Goal: Task Accomplishment & Management: Use online tool/utility

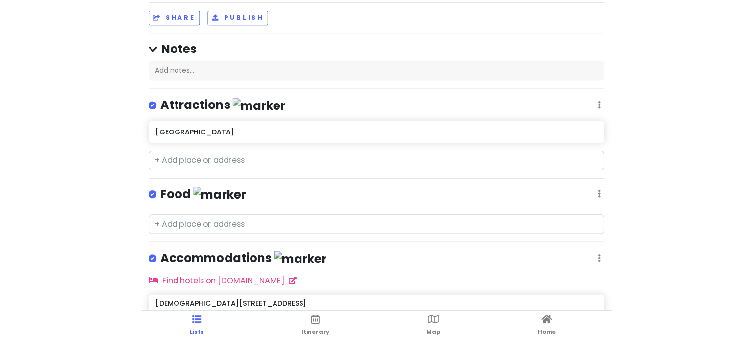
scroll to position [45, 0]
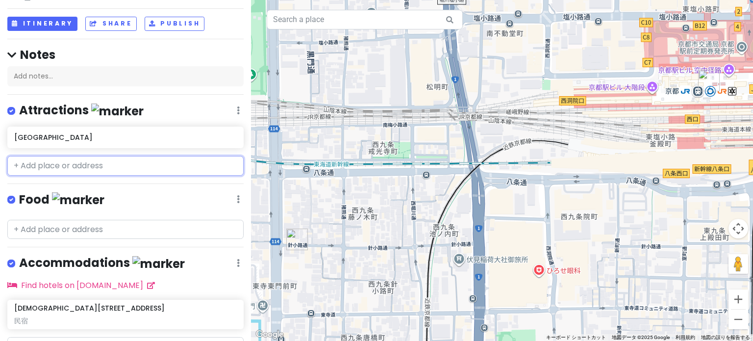
click at [158, 162] on input "text" at bounding box center [125, 166] width 236 height 20
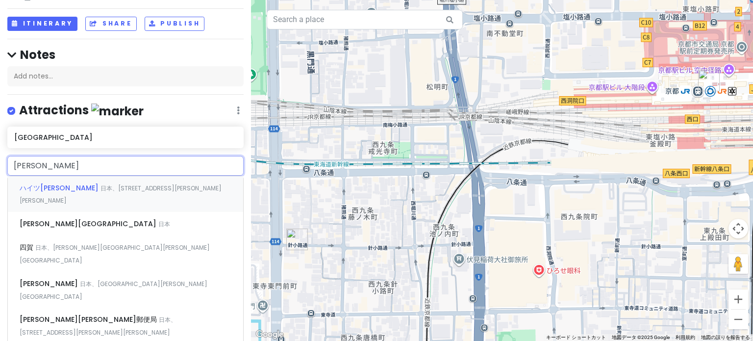
type input "[PERSON_NAME][GEOGRAPHIC_DATA]"
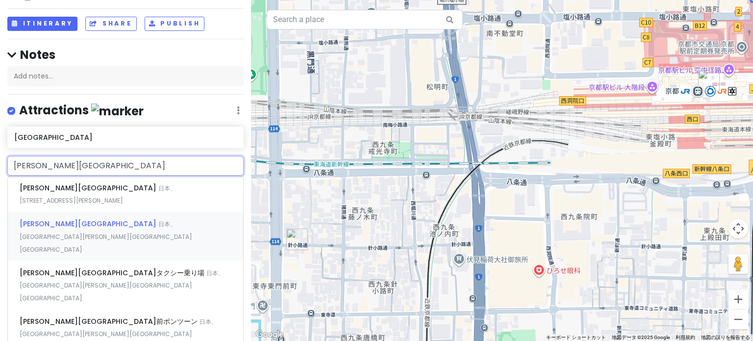
click at [89, 220] on span "日本、[GEOGRAPHIC_DATA][PERSON_NAME][GEOGRAPHIC_DATA][GEOGRAPHIC_DATA]" at bounding box center [106, 236] width 173 height 33
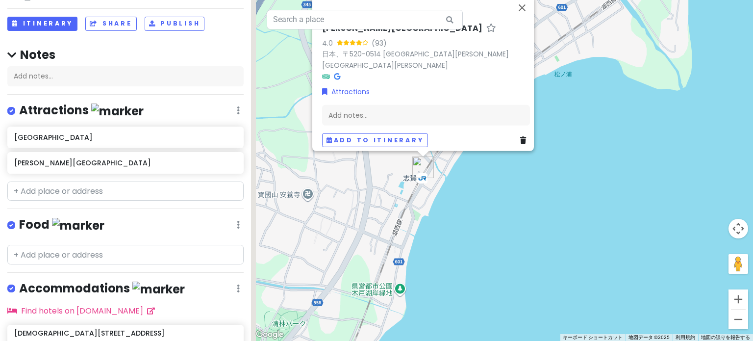
drag, startPoint x: 439, startPoint y: 140, endPoint x: 464, endPoint y: 182, distance: 49.0
click at [464, 182] on div "[PERSON_NAME][GEOGRAPHIC_DATA] 4.0 (93) 日本、〒520-0514 [GEOGRAPHIC_DATA][PERSON_N…" at bounding box center [502, 170] width 502 height 341
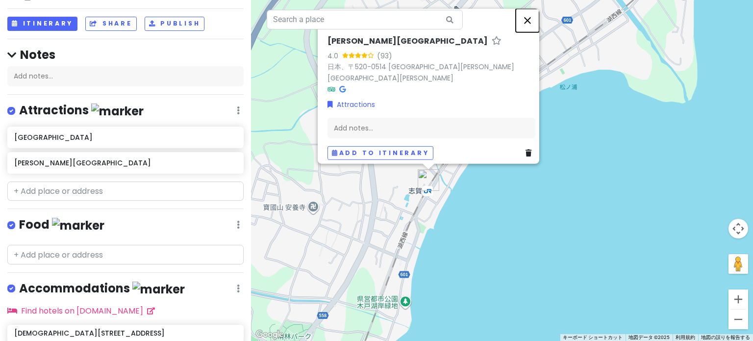
click at [469, 28] on button "閉じる" at bounding box center [528, 20] width 24 height 24
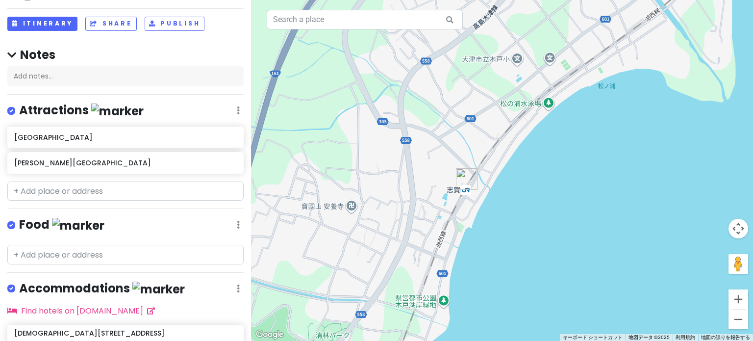
drag, startPoint x: 389, startPoint y: 165, endPoint x: 489, endPoint y: 165, distance: 100.0
click at [469, 165] on div at bounding box center [502, 170] width 502 height 341
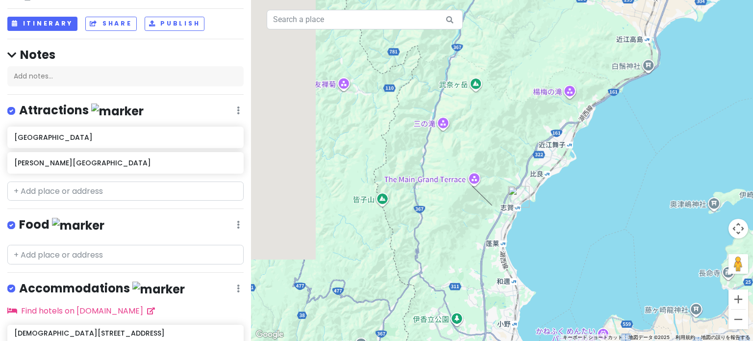
drag, startPoint x: 348, startPoint y: 225, endPoint x: 477, endPoint y: 212, distance: 130.0
click at [469, 212] on div at bounding box center [502, 170] width 502 height 341
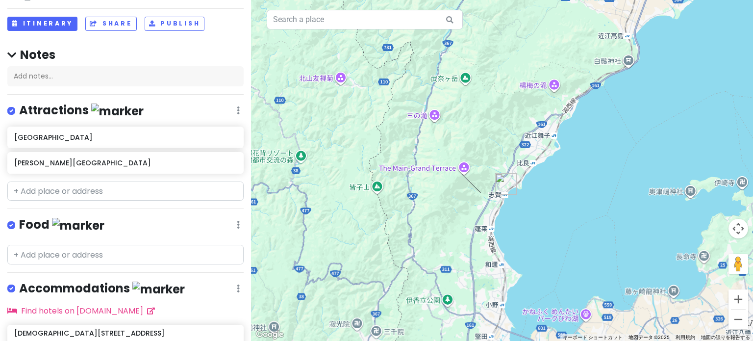
drag, startPoint x: 569, startPoint y: 237, endPoint x: 540, endPoint y: 219, distance: 33.9
click at [469, 219] on div at bounding box center [502, 170] width 502 height 341
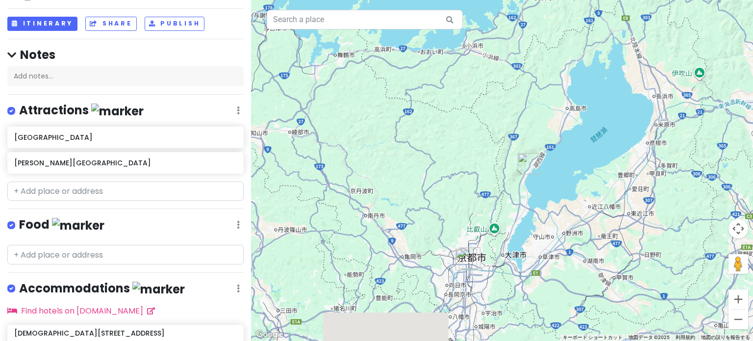
drag, startPoint x: 505, startPoint y: 263, endPoint x: 506, endPoint y: 218, distance: 45.1
click at [469, 218] on div at bounding box center [502, 170] width 502 height 341
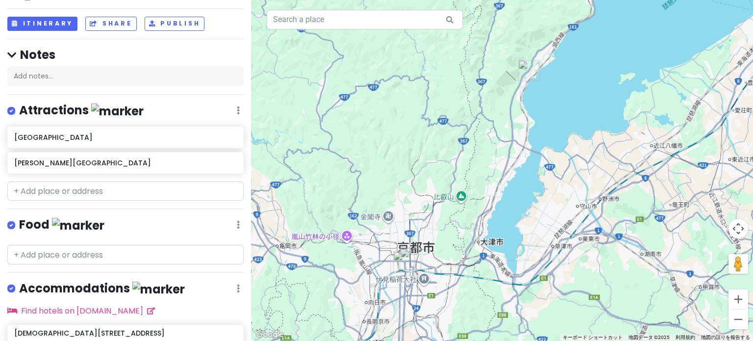
drag, startPoint x: 467, startPoint y: 215, endPoint x: 483, endPoint y: 220, distance: 17.0
click at [469, 220] on div at bounding box center [502, 170] width 502 height 341
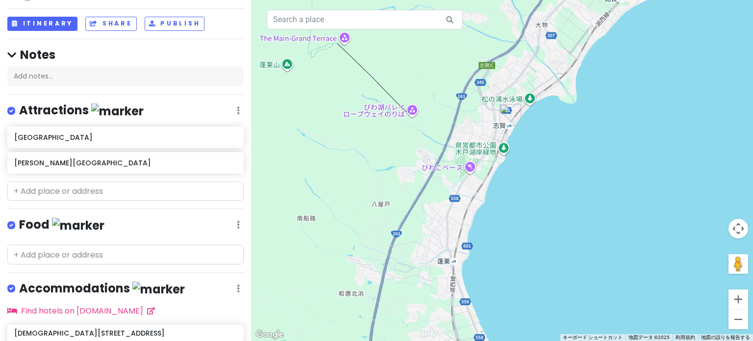
drag, startPoint x: 544, startPoint y: 117, endPoint x: 538, endPoint y: 158, distance: 41.5
click at [469, 158] on div at bounding box center [502, 170] width 502 height 341
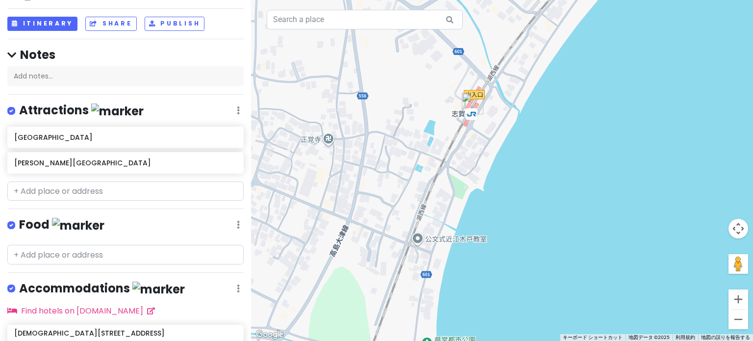
drag, startPoint x: 496, startPoint y: 159, endPoint x: 497, endPoint y: 215, distance: 55.9
click at [469, 215] on div at bounding box center [502, 170] width 502 height 341
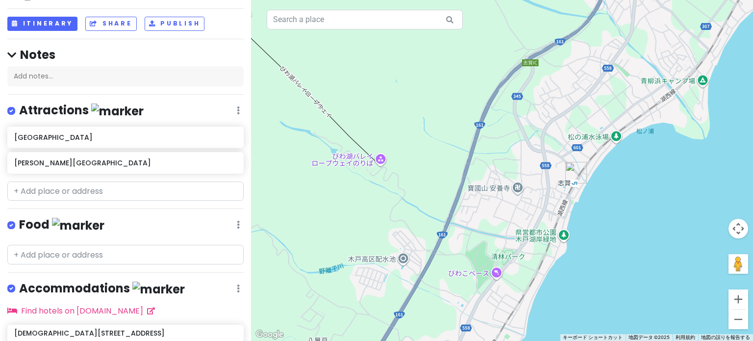
drag, startPoint x: 521, startPoint y: 125, endPoint x: 621, endPoint y: 163, distance: 106.9
click at [469, 163] on div at bounding box center [502, 170] width 502 height 341
click at [360, 162] on div at bounding box center [502, 170] width 502 height 341
click at [377, 160] on div at bounding box center [502, 170] width 502 height 341
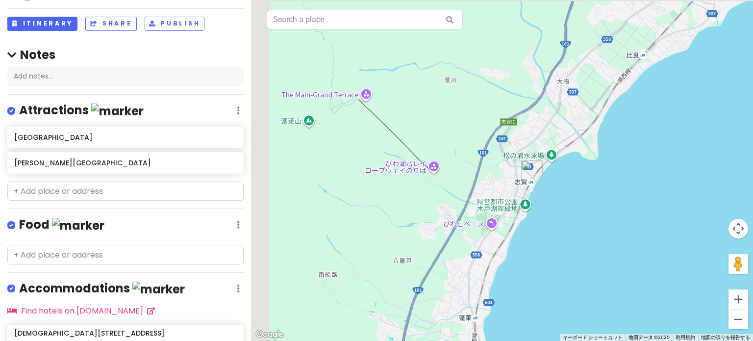
drag, startPoint x: 360, startPoint y: 169, endPoint x: 448, endPoint y: 179, distance: 88.3
click at [448, 179] on div at bounding box center [502, 170] width 502 height 341
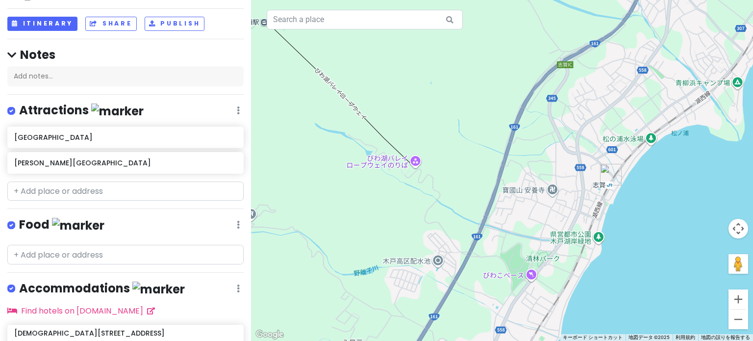
drag, startPoint x: 472, startPoint y: 183, endPoint x: 387, endPoint y: 175, distance: 85.1
click at [387, 175] on div at bounding box center [502, 170] width 502 height 341
click at [135, 189] on input "text" at bounding box center [125, 191] width 236 height 20
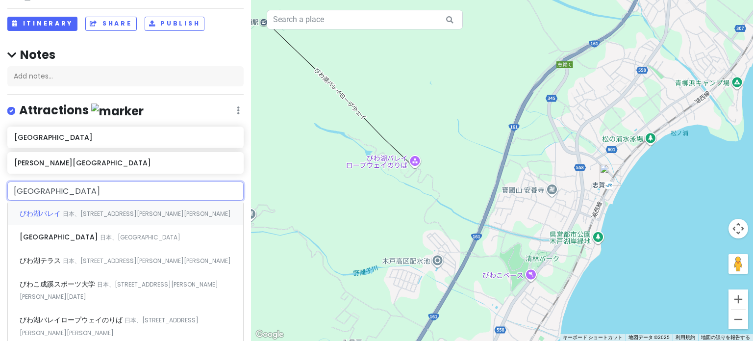
type input "びわ湖"
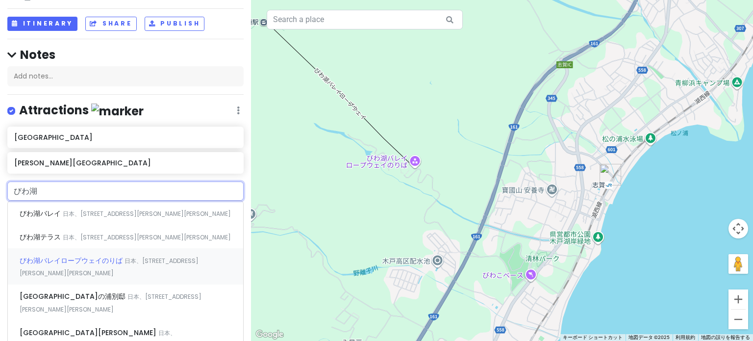
click at [147, 259] on span "日本、[STREET_ADDRESS][PERSON_NAME][PERSON_NAME]" at bounding box center [109, 266] width 179 height 21
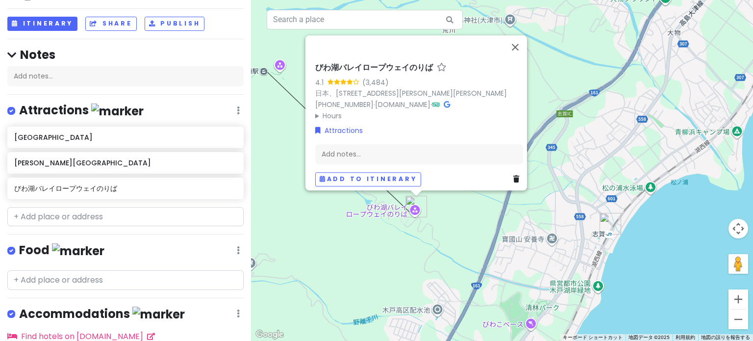
click at [412, 205] on img "びわ湖バレイロープウェイのりば" at bounding box center [416, 207] width 22 height 22
click at [448, 229] on div "矢印キーを押すと移動します。 びわ湖バレイロープウェイのりば 4.1 (3,484) 日本、[STREET_ADDRESS][PERSON_NAME] [PH…" at bounding box center [502, 170] width 502 height 341
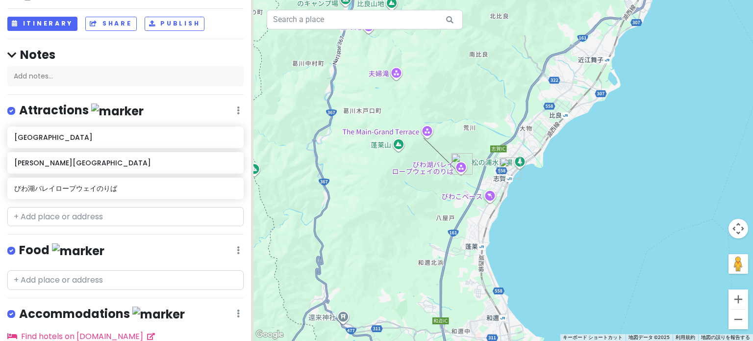
drag, startPoint x: 431, startPoint y: 271, endPoint x: 480, endPoint y: 202, distance: 84.4
click at [469, 202] on div at bounding box center [502, 170] width 502 height 341
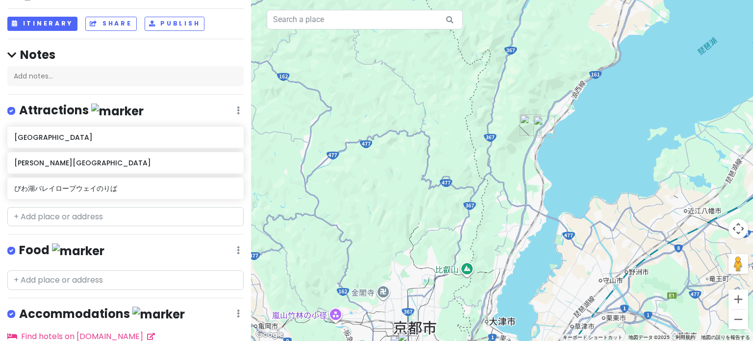
drag, startPoint x: 421, startPoint y: 214, endPoint x: 467, endPoint y: 171, distance: 63.1
click at [467, 171] on div at bounding box center [502, 170] width 502 height 341
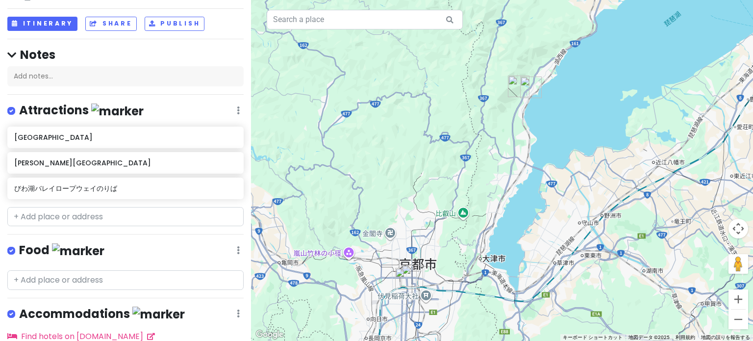
drag, startPoint x: 498, startPoint y: 171, endPoint x: 492, endPoint y: 174, distance: 7.1
click at [469, 174] on div at bounding box center [502, 170] width 502 height 341
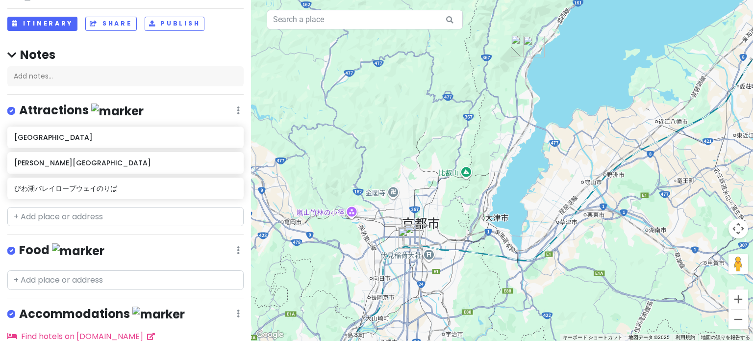
drag, startPoint x: 479, startPoint y: 220, endPoint x: 477, endPoint y: 204, distance: 15.8
click at [469, 204] on div at bounding box center [502, 170] width 502 height 341
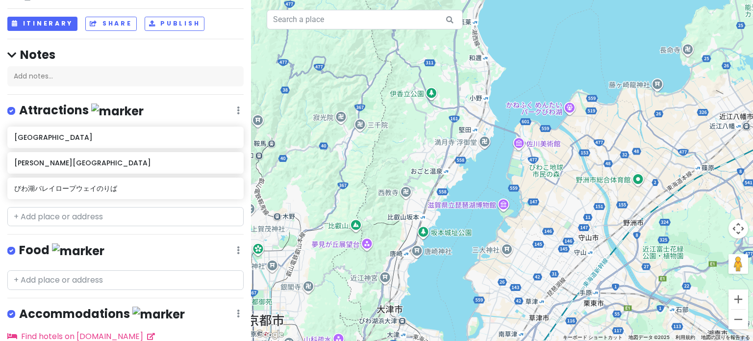
drag, startPoint x: 490, startPoint y: 62, endPoint x: 484, endPoint y: 77, distance: 16.9
click at [469, 69] on div at bounding box center [502, 170] width 502 height 341
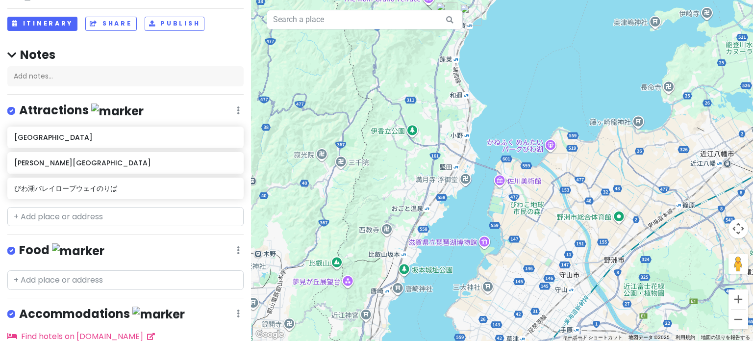
drag, startPoint x: 491, startPoint y: 124, endPoint x: 468, endPoint y: 173, distance: 53.7
click at [468, 171] on div at bounding box center [502, 170] width 502 height 341
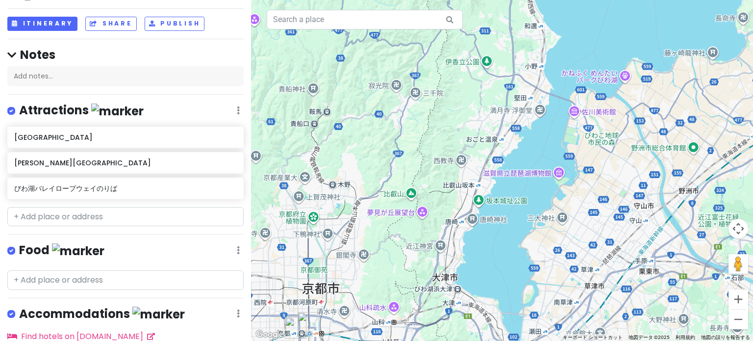
drag, startPoint x: 427, startPoint y: 231, endPoint x: 508, endPoint y: 160, distance: 107.6
click at [469, 160] on div at bounding box center [502, 170] width 502 height 341
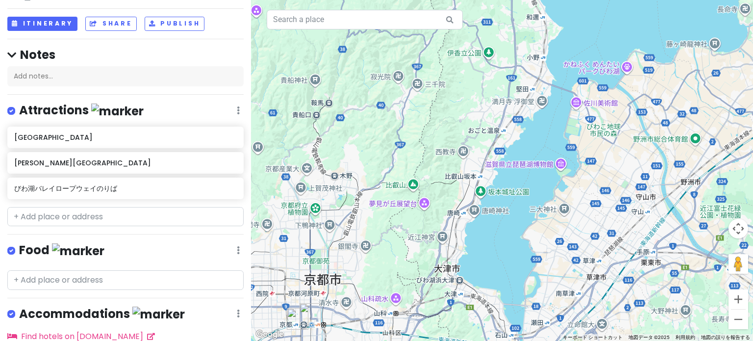
drag, startPoint x: 507, startPoint y: 181, endPoint x: 509, endPoint y: 171, distance: 10.5
click at [469, 171] on div at bounding box center [502, 170] width 502 height 341
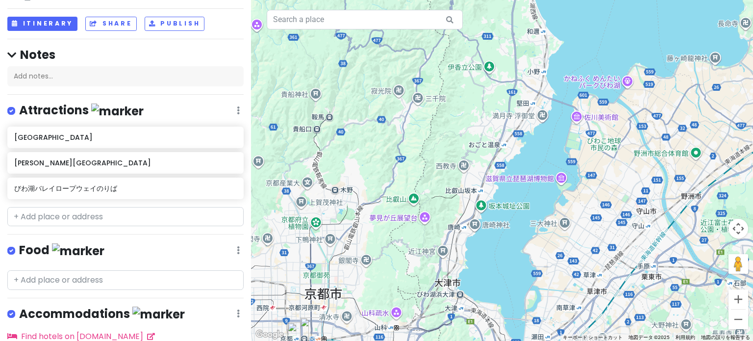
drag, startPoint x: 399, startPoint y: 145, endPoint x: 399, endPoint y: 161, distance: 16.2
click at [399, 161] on div at bounding box center [502, 170] width 502 height 341
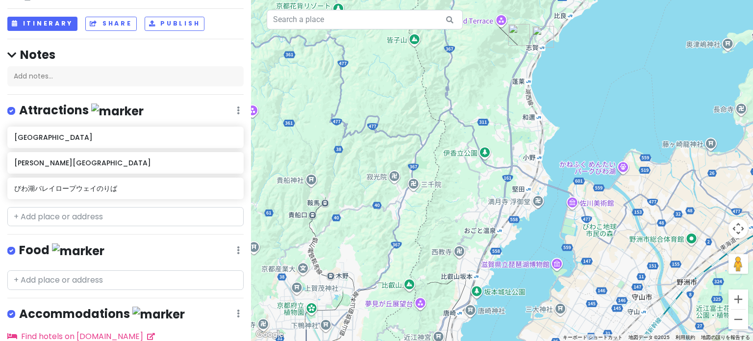
drag, startPoint x: 393, startPoint y: 165, endPoint x: 388, endPoint y: 253, distance: 87.8
click at [388, 253] on div at bounding box center [502, 170] width 502 height 341
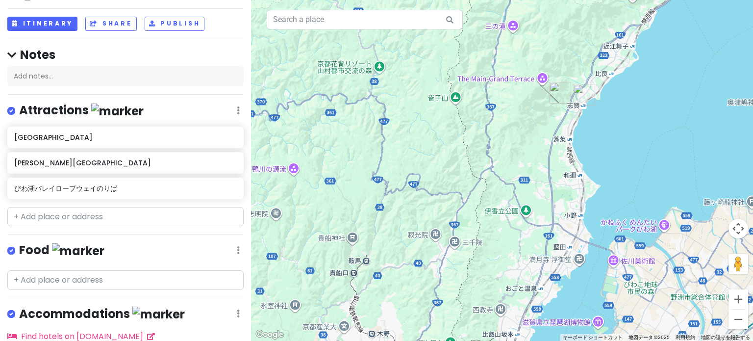
drag, startPoint x: 400, startPoint y: 192, endPoint x: 451, endPoint y: 270, distance: 93.3
click at [451, 270] on div at bounding box center [502, 170] width 502 height 341
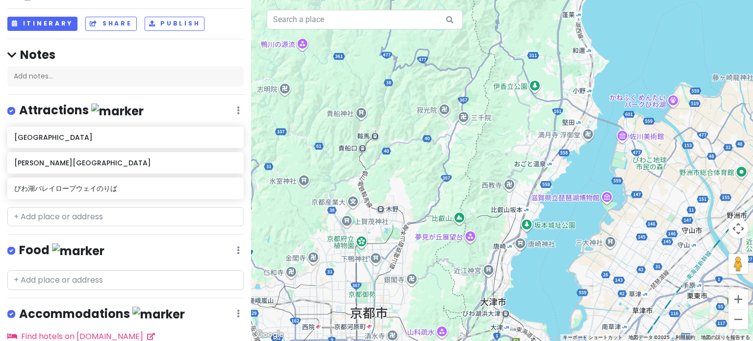
drag, startPoint x: 584, startPoint y: 197, endPoint x: 577, endPoint y: 93, distance: 103.6
click at [469, 83] on div at bounding box center [502, 170] width 502 height 341
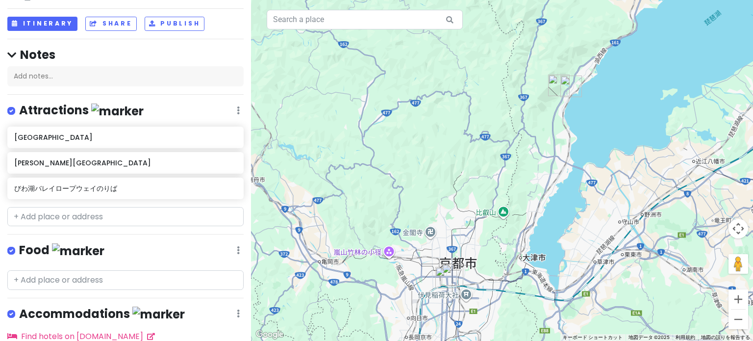
click at [469, 144] on div at bounding box center [502, 170] width 502 height 341
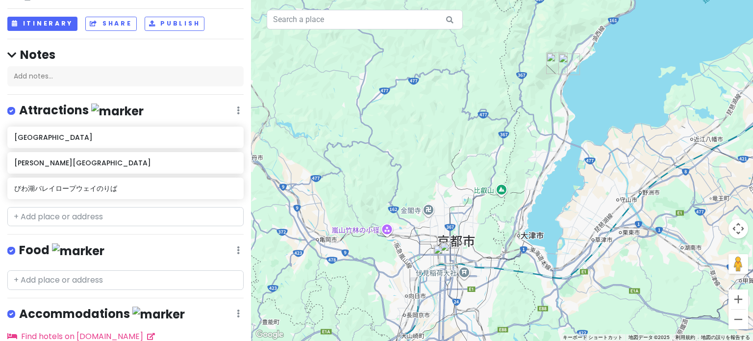
drag, startPoint x: 554, startPoint y: 142, endPoint x: 552, endPoint y: 124, distance: 18.7
click at [469, 124] on div at bounding box center [502, 170] width 502 height 341
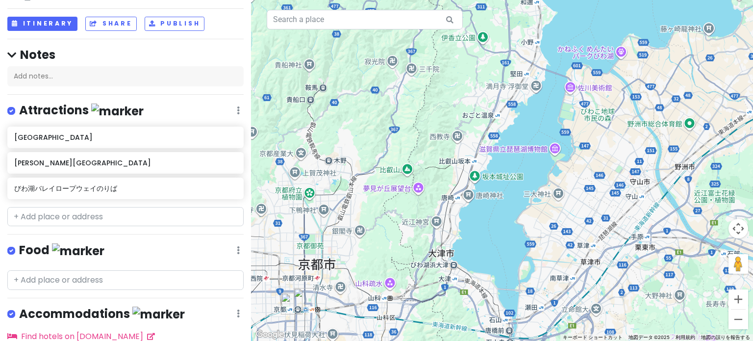
drag, startPoint x: 575, startPoint y: 243, endPoint x: 503, endPoint y: 166, distance: 105.7
click at [469, 166] on div at bounding box center [502, 170] width 502 height 341
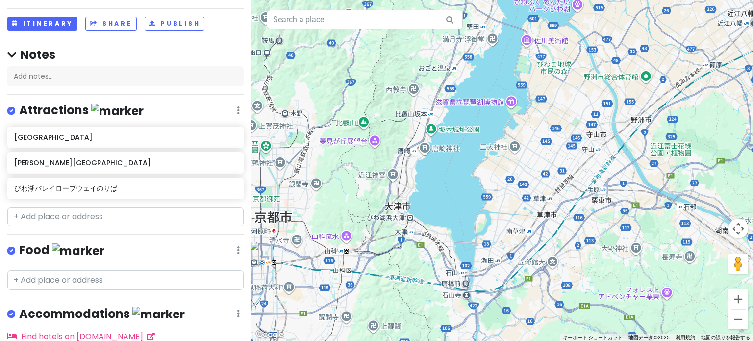
drag, startPoint x: 517, startPoint y: 231, endPoint x: 495, endPoint y: 203, distance: 34.9
click at [469, 203] on div at bounding box center [502, 170] width 502 height 341
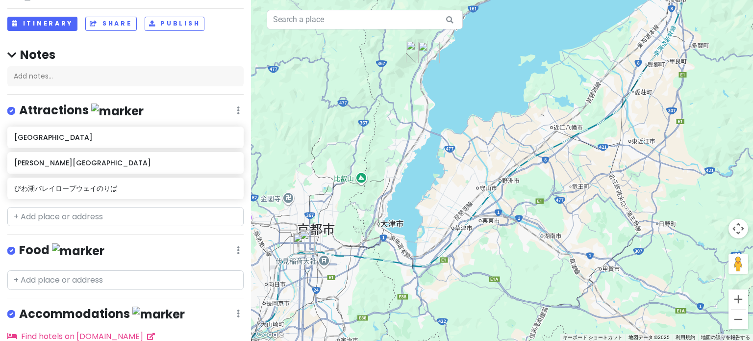
drag, startPoint x: 409, startPoint y: 109, endPoint x: 423, endPoint y: 181, distance: 73.4
click at [423, 181] on div at bounding box center [502, 170] width 502 height 341
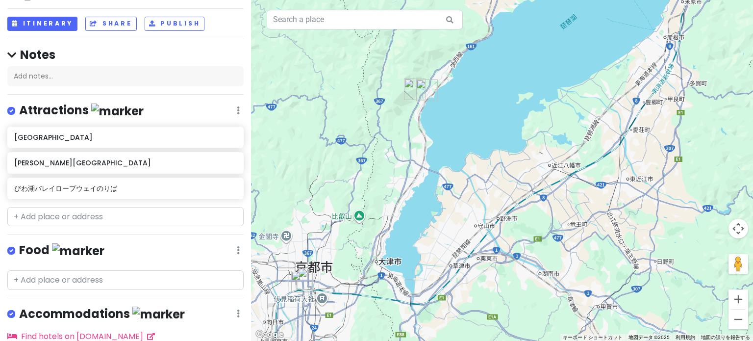
drag, startPoint x: 516, startPoint y: 132, endPoint x: 481, endPoint y: 217, distance: 91.5
click at [469, 217] on div at bounding box center [502, 170] width 502 height 341
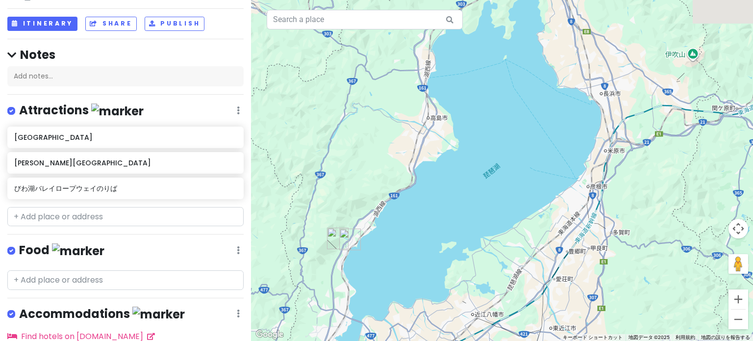
drag, startPoint x: 505, startPoint y: 161, endPoint x: 462, endPoint y: 222, distance: 74.2
click at [462, 222] on div at bounding box center [502, 170] width 502 height 341
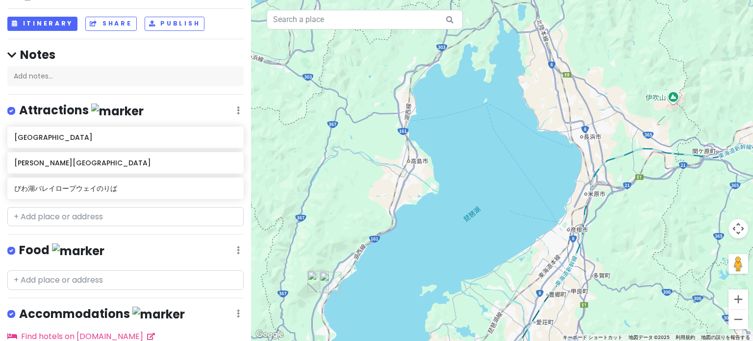
drag, startPoint x: 460, startPoint y: 222, endPoint x: 440, endPoint y: 266, distance: 48.5
click at [440, 266] on div at bounding box center [502, 170] width 502 height 341
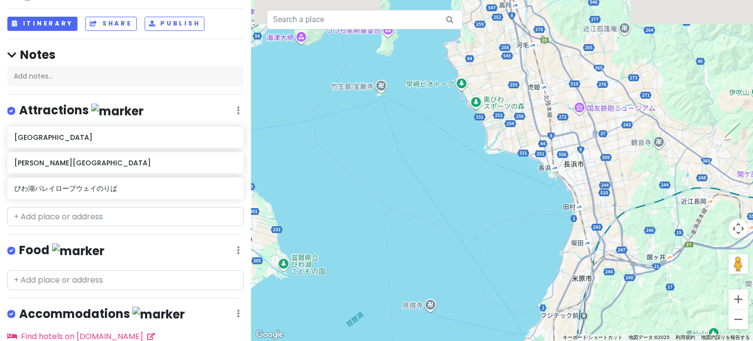
drag, startPoint x: 553, startPoint y: 209, endPoint x: 546, endPoint y: 309, distance: 100.2
click at [469, 309] on div at bounding box center [502, 170] width 502 height 341
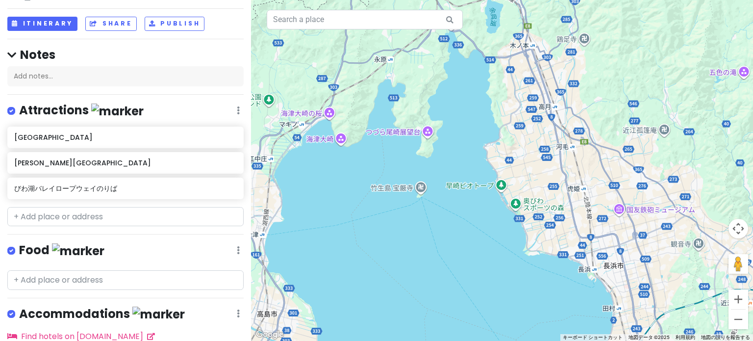
drag, startPoint x: 482, startPoint y: 212, endPoint x: 519, endPoint y: 309, distance: 103.8
click at [469, 316] on div at bounding box center [502, 170] width 502 height 341
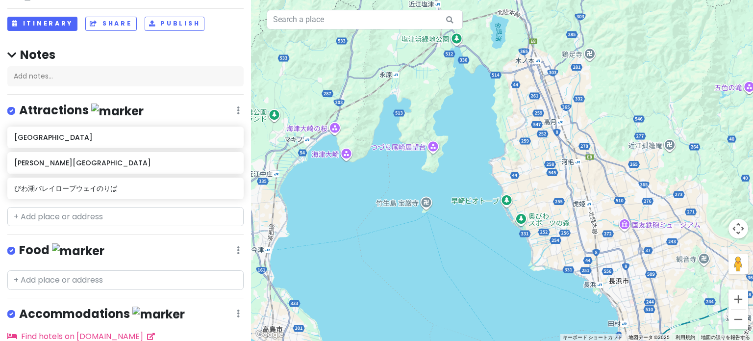
drag, startPoint x: 476, startPoint y: 248, endPoint x: 479, endPoint y: 254, distance: 7.7
click at [469, 254] on div at bounding box center [502, 170] width 502 height 341
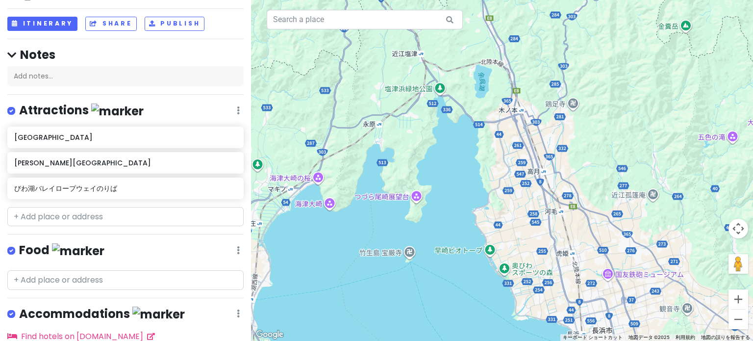
drag, startPoint x: 456, startPoint y: 244, endPoint x: 459, endPoint y: 167, distance: 77.0
click at [459, 167] on div at bounding box center [502, 170] width 502 height 341
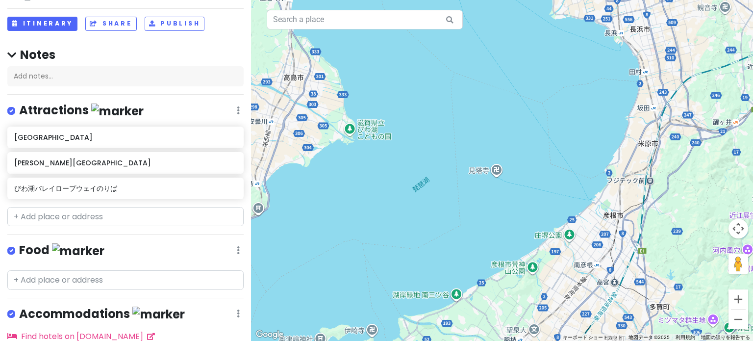
drag, startPoint x: 478, startPoint y: 240, endPoint x: 479, endPoint y: 235, distance: 5.1
click at [469, 235] on div at bounding box center [502, 170] width 502 height 341
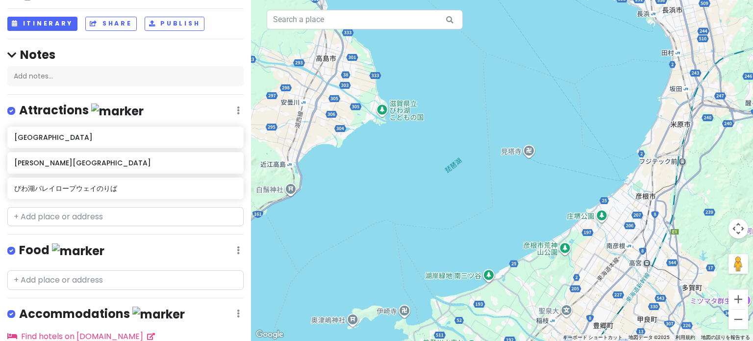
drag, startPoint x: 485, startPoint y: 247, endPoint x: 498, endPoint y: 242, distance: 13.7
click at [469, 242] on div at bounding box center [502, 170] width 502 height 341
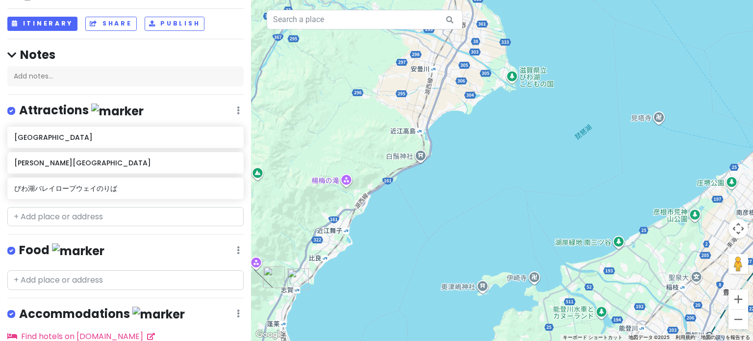
drag, startPoint x: 396, startPoint y: 266, endPoint x: 528, endPoint y: 233, distance: 136.3
click at [469, 233] on div at bounding box center [502, 170] width 502 height 341
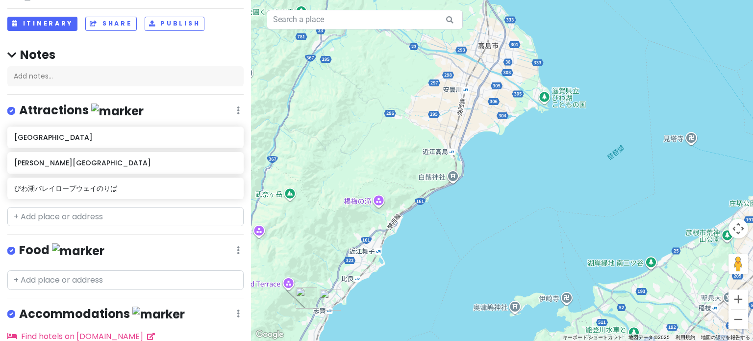
drag, startPoint x: 456, startPoint y: 251, endPoint x: 464, endPoint y: 255, distance: 8.1
click at [464, 255] on div at bounding box center [502, 170] width 502 height 341
click at [469, 107] on div at bounding box center [502, 170] width 502 height 341
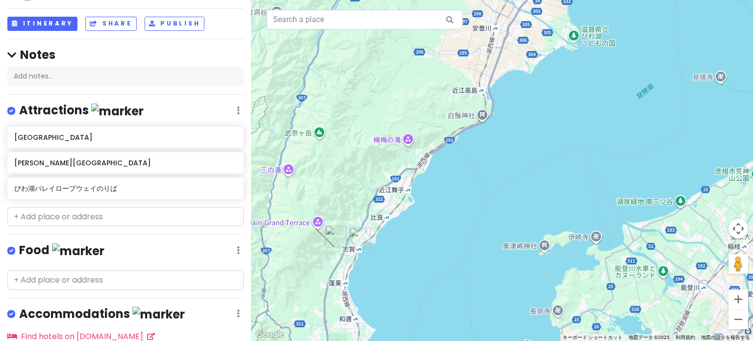
drag, startPoint x: 449, startPoint y: 260, endPoint x: 488, endPoint y: 194, distance: 77.3
click at [469, 194] on div at bounding box center [502, 170] width 502 height 341
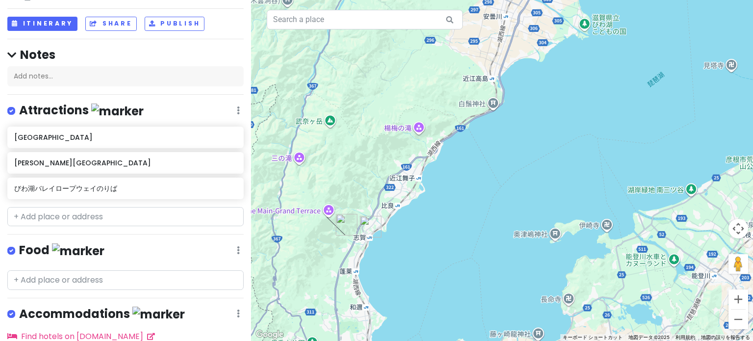
drag, startPoint x: 408, startPoint y: 267, endPoint x: 464, endPoint y: 226, distance: 69.5
click at [464, 226] on div at bounding box center [502, 170] width 502 height 341
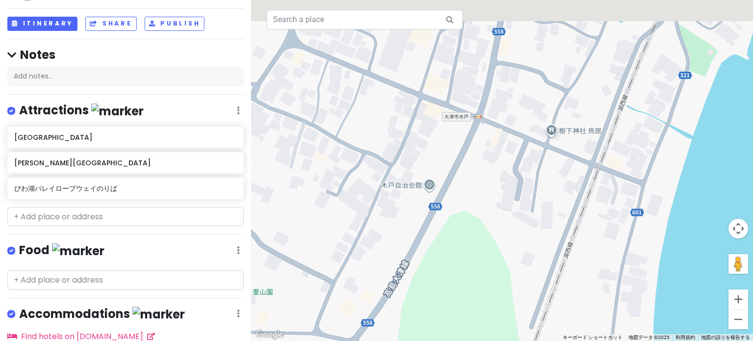
drag, startPoint x: 496, startPoint y: 127, endPoint x: 401, endPoint y: 229, distance: 139.1
click at [401, 229] on div at bounding box center [502, 170] width 502 height 341
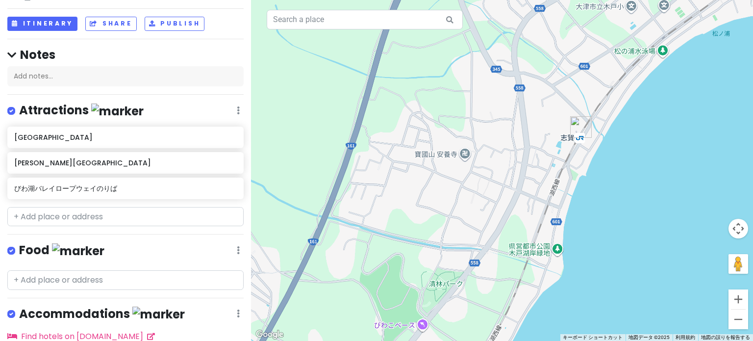
drag, startPoint x: 462, startPoint y: 198, endPoint x: 512, endPoint y: 192, distance: 50.4
click at [469, 192] on div at bounding box center [502, 170] width 502 height 341
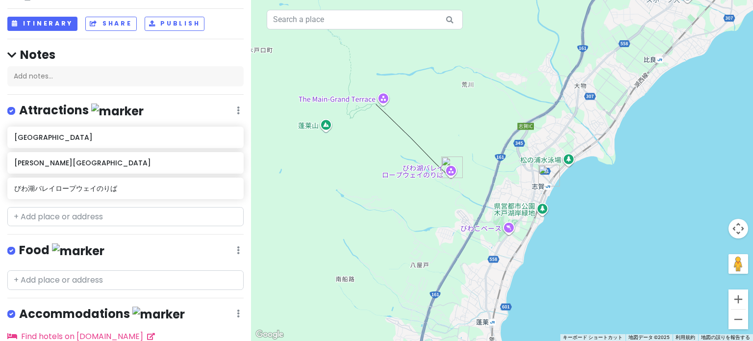
drag, startPoint x: 397, startPoint y: 205, endPoint x: 457, endPoint y: 223, distance: 62.7
click at [456, 223] on div at bounding box center [502, 170] width 502 height 341
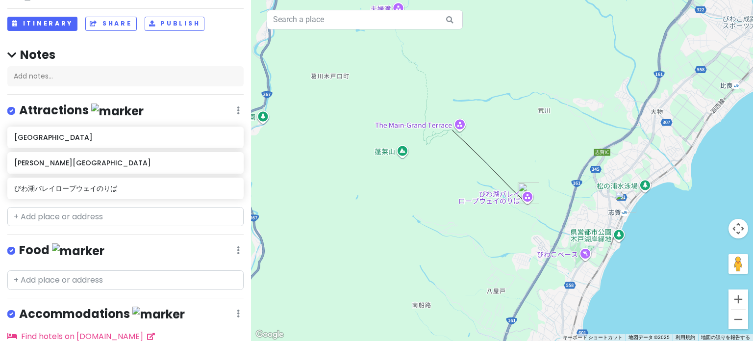
drag, startPoint x: 380, startPoint y: 127, endPoint x: 444, endPoint y: 153, distance: 68.8
click at [444, 153] on div at bounding box center [502, 170] width 502 height 341
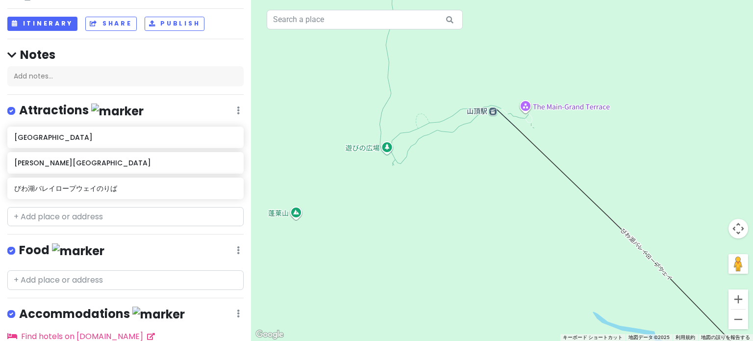
click at [297, 214] on div at bounding box center [502, 170] width 502 height 341
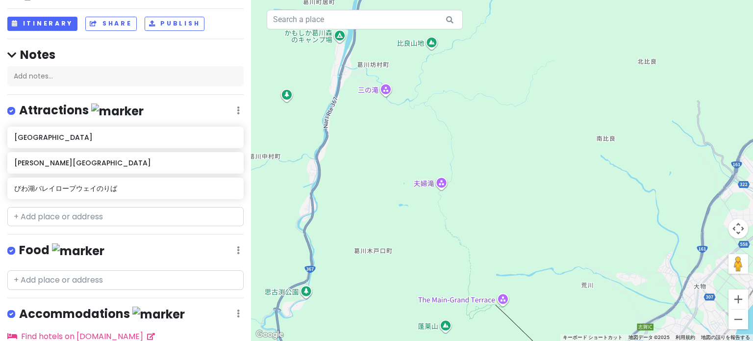
drag, startPoint x: 421, startPoint y: 121, endPoint x: 452, endPoint y: 248, distance: 131.0
click at [452, 248] on div at bounding box center [502, 170] width 502 height 341
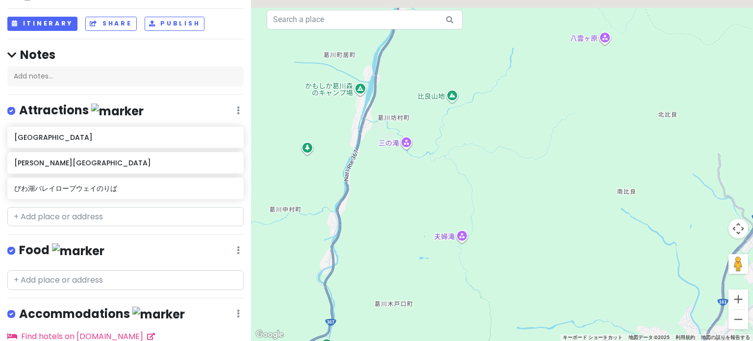
drag, startPoint x: 431, startPoint y: 204, endPoint x: 452, endPoint y: 259, distance: 58.8
click at [452, 259] on div at bounding box center [502, 170] width 502 height 341
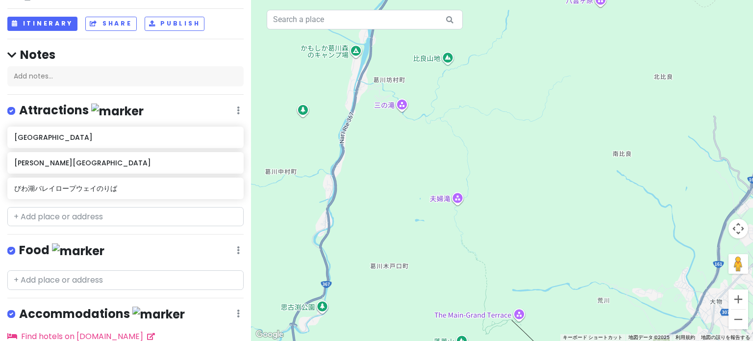
drag, startPoint x: 525, startPoint y: 271, endPoint x: 495, endPoint y: 135, distance: 139.6
click at [469, 139] on div at bounding box center [502, 170] width 502 height 341
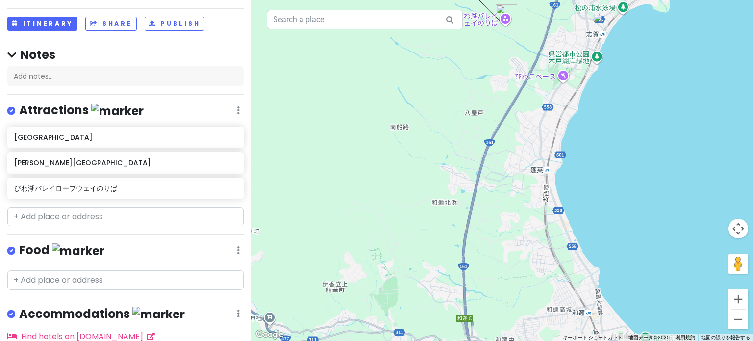
drag, startPoint x: 488, startPoint y: 236, endPoint x: 483, endPoint y: 198, distance: 37.5
click at [469, 198] on div at bounding box center [502, 170] width 502 height 341
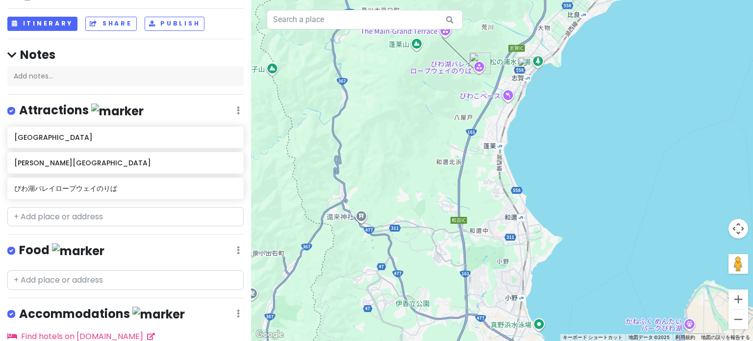
drag, startPoint x: 473, startPoint y: 270, endPoint x: 464, endPoint y: 218, distance: 52.8
click at [464, 218] on div at bounding box center [502, 170] width 502 height 341
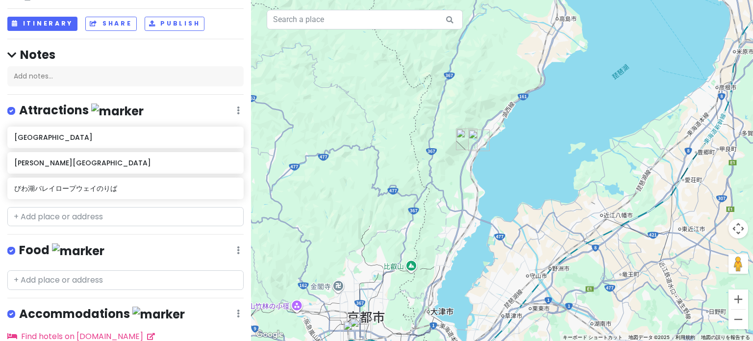
drag, startPoint x: 452, startPoint y: 261, endPoint x: 441, endPoint y: 165, distance: 97.2
click at [441, 165] on div at bounding box center [502, 170] width 502 height 341
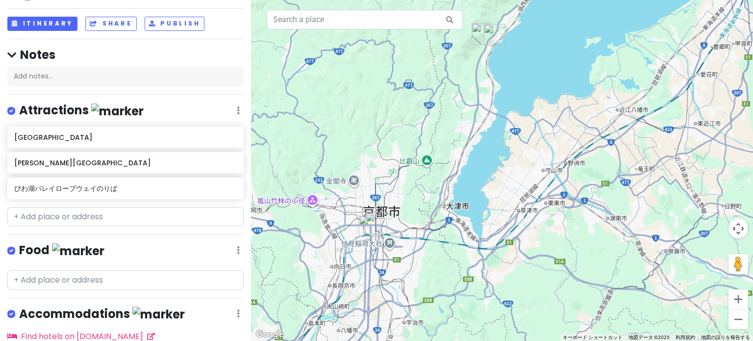
drag, startPoint x: 399, startPoint y: 214, endPoint x: 427, endPoint y: 197, distance: 32.8
click at [427, 197] on div at bounding box center [502, 170] width 502 height 341
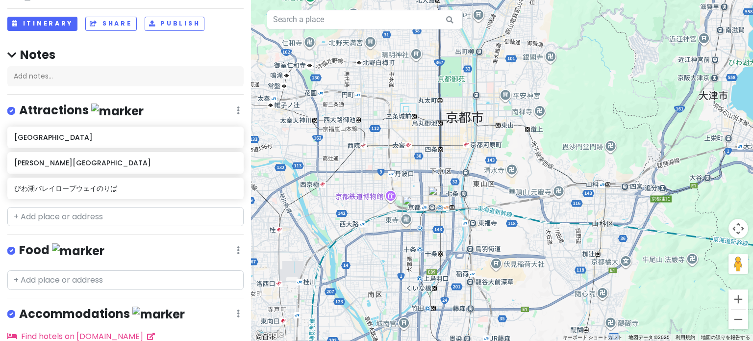
drag, startPoint x: 368, startPoint y: 242, endPoint x: 374, endPoint y: 207, distance: 35.4
click at [374, 207] on div at bounding box center [502, 170] width 502 height 341
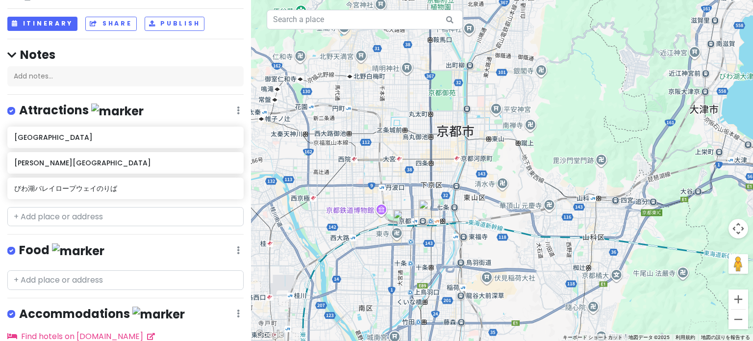
drag, startPoint x: 505, startPoint y: 136, endPoint x: 495, endPoint y: 163, distance: 29.3
click at [469, 163] on div at bounding box center [502, 170] width 502 height 341
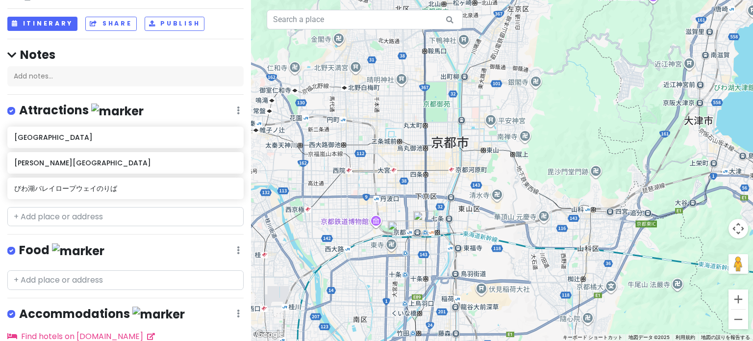
drag, startPoint x: 489, startPoint y: 226, endPoint x: 491, endPoint y: 213, distance: 12.8
click at [469, 213] on div at bounding box center [502, 170] width 502 height 341
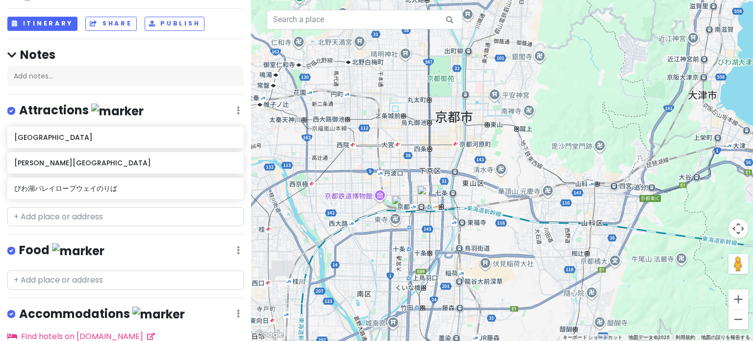
drag, startPoint x: 384, startPoint y: 269, endPoint x: 388, endPoint y: 249, distance: 20.4
click at [388, 249] on div at bounding box center [502, 170] width 502 height 341
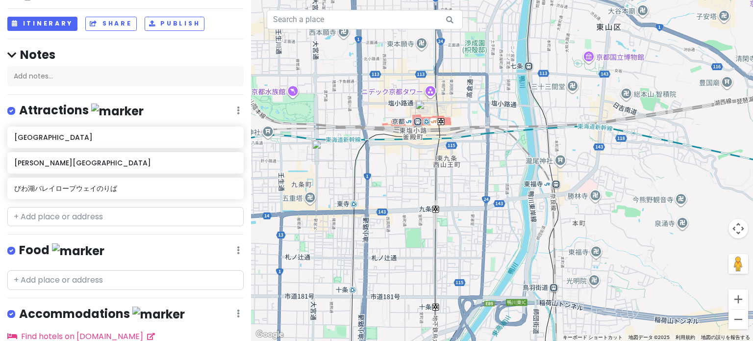
drag, startPoint x: 413, startPoint y: 224, endPoint x: 424, endPoint y: 216, distance: 14.0
click at [424, 216] on div at bounding box center [502, 170] width 502 height 341
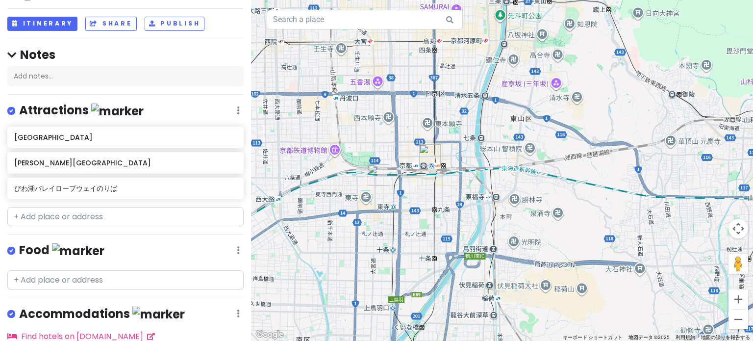
drag, startPoint x: 411, startPoint y: 222, endPoint x: 417, endPoint y: 219, distance: 7.0
click at [417, 219] on div at bounding box center [502, 170] width 502 height 341
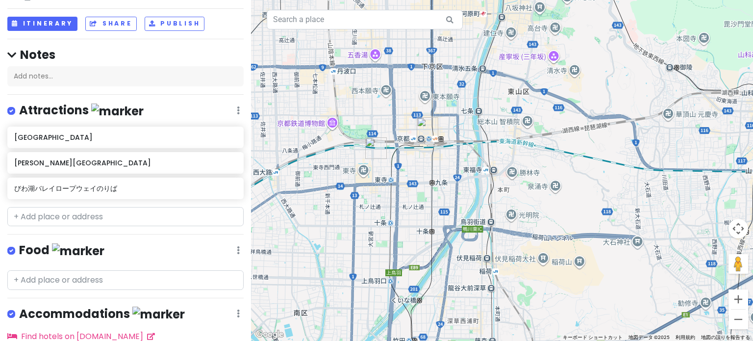
drag, startPoint x: 425, startPoint y: 155, endPoint x: 418, endPoint y: 180, distance: 26.1
click at [418, 180] on div at bounding box center [502, 170] width 502 height 341
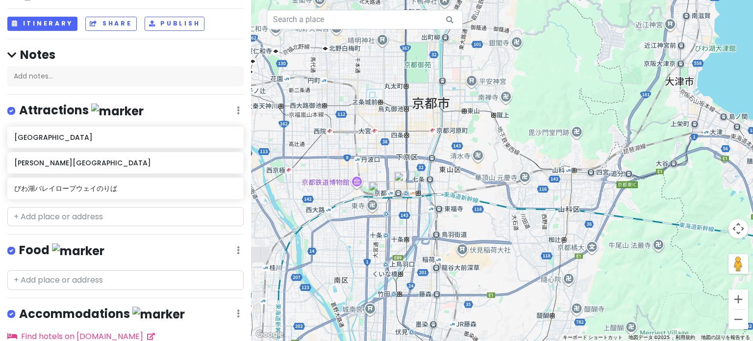
drag, startPoint x: 449, startPoint y: 165, endPoint x: 434, endPoint y: 191, distance: 29.8
click at [434, 191] on div at bounding box center [502, 170] width 502 height 341
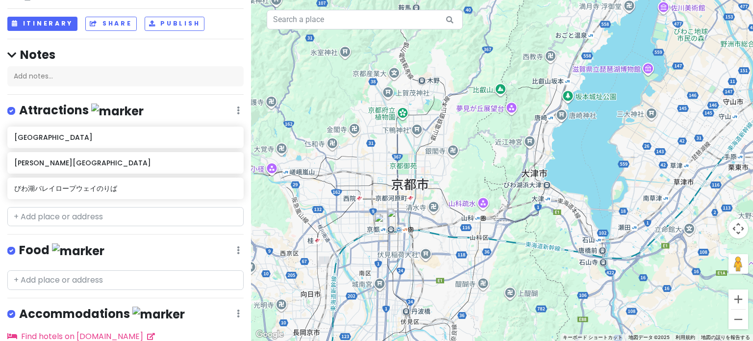
drag, startPoint x: 457, startPoint y: 189, endPoint x: 440, endPoint y: 211, distance: 28.0
click at [440, 211] on div at bounding box center [502, 170] width 502 height 341
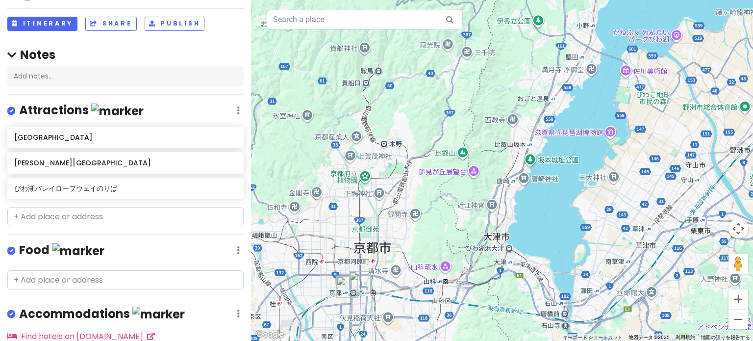
drag, startPoint x: 461, startPoint y: 190, endPoint x: 446, endPoint y: 232, distance: 44.5
click at [446, 232] on div at bounding box center [502, 170] width 502 height 341
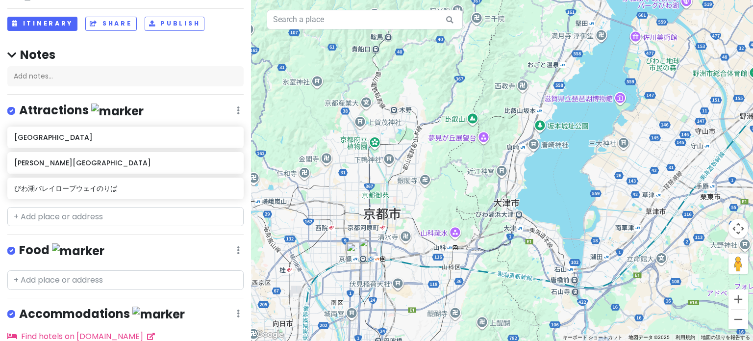
drag, startPoint x: 432, startPoint y: 226, endPoint x: 425, endPoint y: 210, distance: 16.9
click at [446, 196] on div at bounding box center [502, 170] width 502 height 341
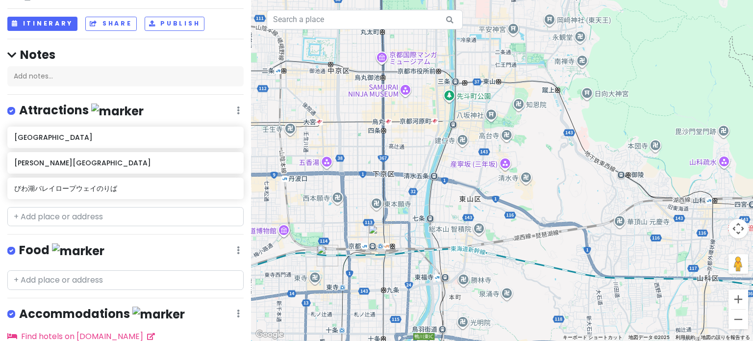
drag, startPoint x: 401, startPoint y: 224, endPoint x: 483, endPoint y: 176, distance: 95.1
click at [469, 176] on div at bounding box center [502, 170] width 502 height 341
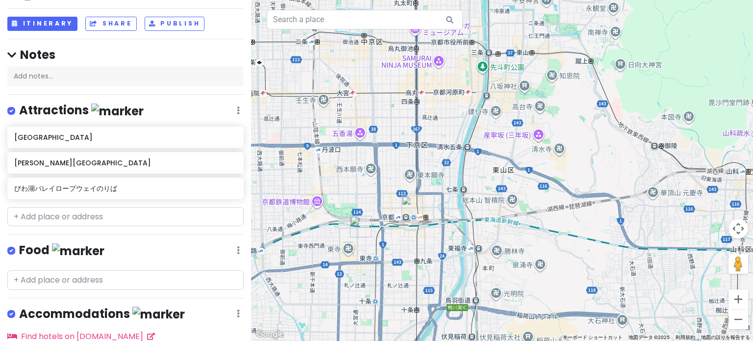
drag, startPoint x: 445, startPoint y: 226, endPoint x: 466, endPoint y: 206, distance: 29.1
click at [466, 206] on div at bounding box center [502, 170] width 502 height 341
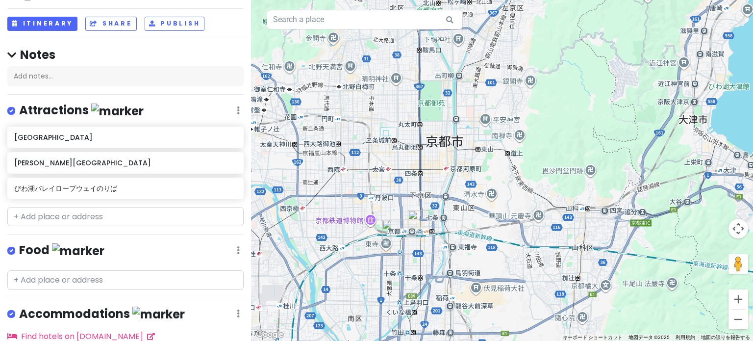
drag, startPoint x: 496, startPoint y: 182, endPoint x: 484, endPoint y: 187, distance: 13.8
click at [469, 187] on div at bounding box center [502, 170] width 502 height 341
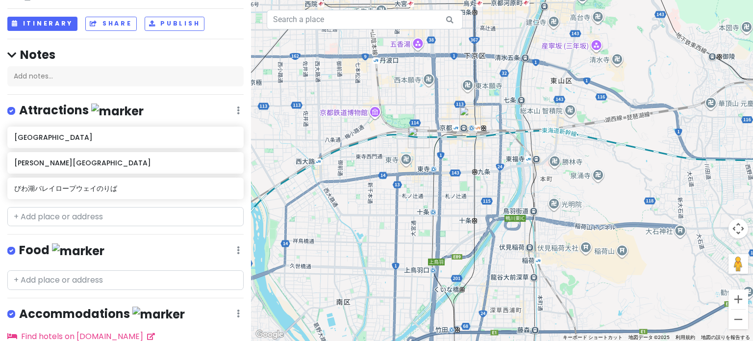
drag, startPoint x: 517, startPoint y: 164, endPoint x: 431, endPoint y: 227, distance: 106.3
click at [431, 227] on div at bounding box center [502, 170] width 502 height 341
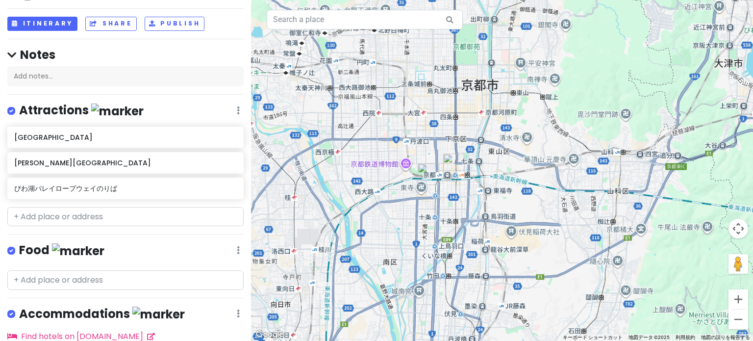
drag, startPoint x: 497, startPoint y: 165, endPoint x: 468, endPoint y: 204, distance: 49.3
click at [468, 204] on div at bounding box center [502, 170] width 502 height 341
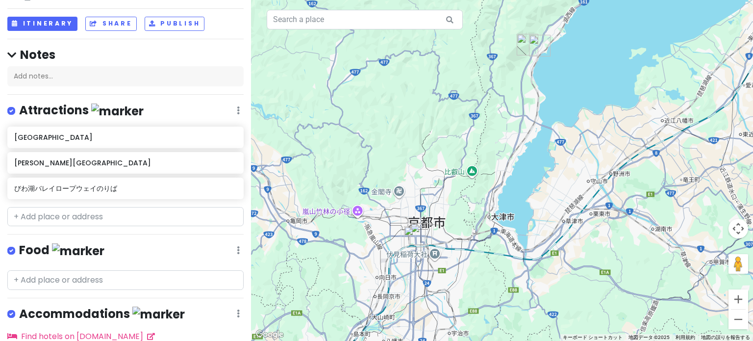
drag, startPoint x: 480, startPoint y: 190, endPoint x: 455, endPoint y: 214, distance: 34.7
click at [455, 214] on div at bounding box center [502, 170] width 502 height 341
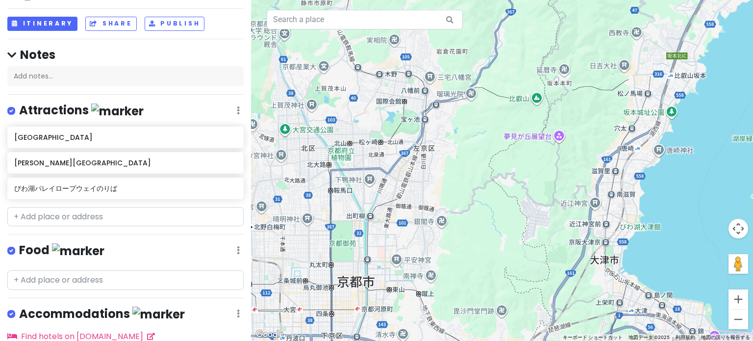
drag, startPoint x: 437, startPoint y: 231, endPoint x: 480, endPoint y: 165, distance: 78.6
click at [469, 165] on div at bounding box center [502, 170] width 502 height 341
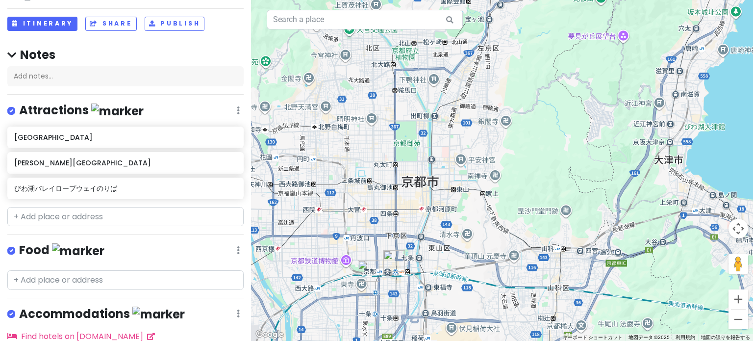
drag, startPoint x: 454, startPoint y: 234, endPoint x: 468, endPoint y: 203, distance: 33.3
click at [468, 203] on div at bounding box center [502, 170] width 502 height 341
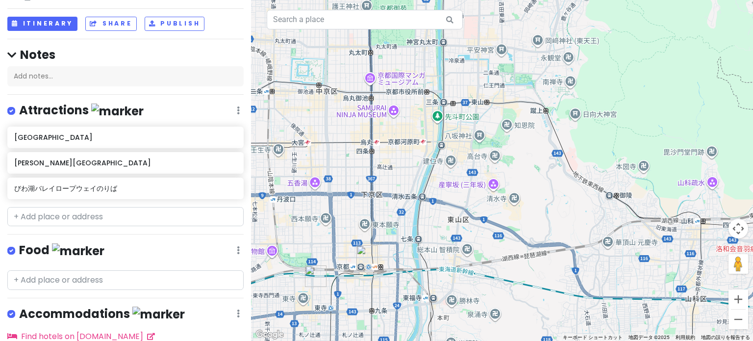
drag, startPoint x: 390, startPoint y: 251, endPoint x: 405, endPoint y: 221, distance: 33.8
click at [405, 221] on div at bounding box center [502, 170] width 502 height 341
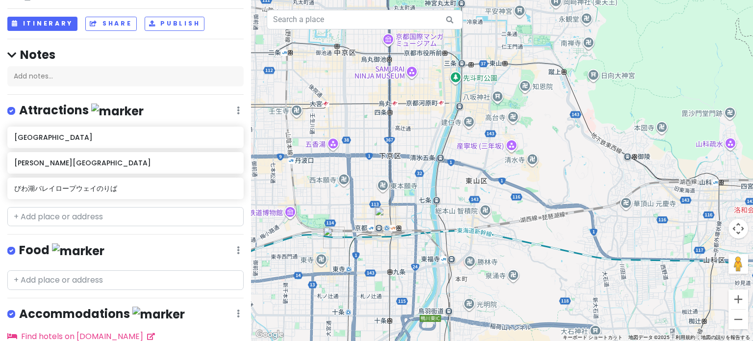
drag, startPoint x: 406, startPoint y: 255, endPoint x: 408, endPoint y: 243, distance: 12.5
click at [408, 243] on div at bounding box center [502, 170] width 502 height 341
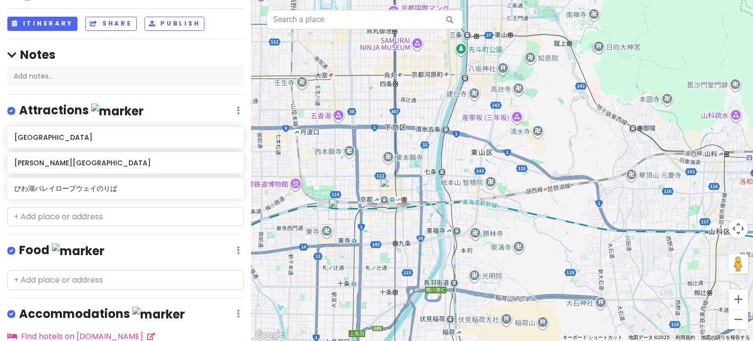
drag, startPoint x: 408, startPoint y: 242, endPoint x: 414, endPoint y: 214, distance: 28.5
click at [414, 214] on div at bounding box center [502, 170] width 502 height 341
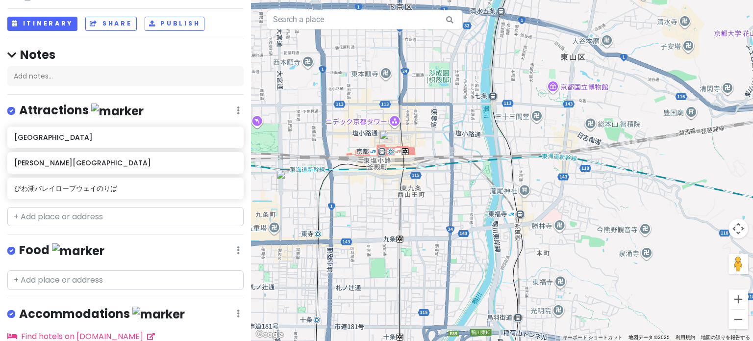
drag, startPoint x: 491, startPoint y: 109, endPoint x: 478, endPoint y: 138, distance: 31.2
click at [469, 138] on div at bounding box center [502, 170] width 502 height 341
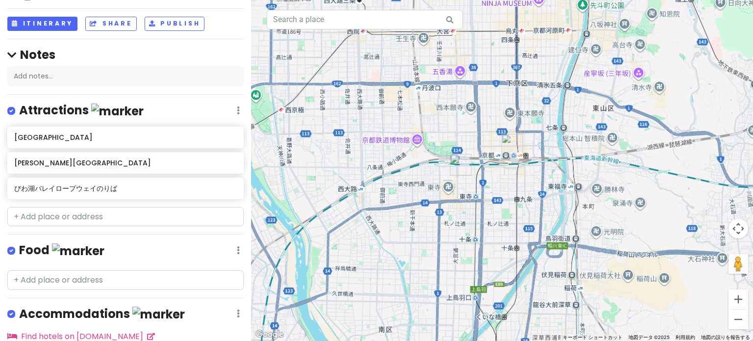
drag, startPoint x: 550, startPoint y: 149, endPoint x: 510, endPoint y: 227, distance: 88.1
click at [469, 227] on div at bounding box center [502, 170] width 502 height 341
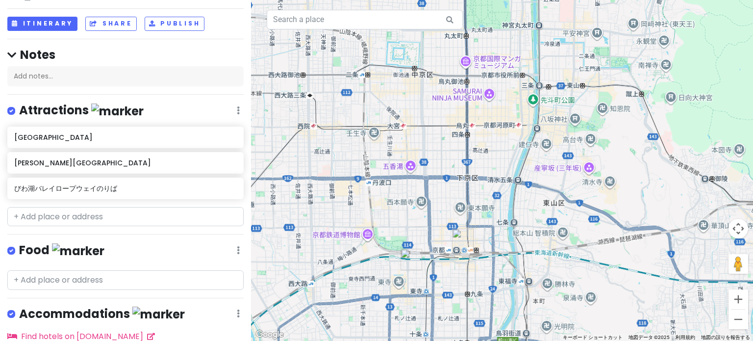
drag, startPoint x: 526, startPoint y: 162, endPoint x: 516, endPoint y: 197, distance: 36.4
click at [469, 197] on div at bounding box center [502, 170] width 502 height 341
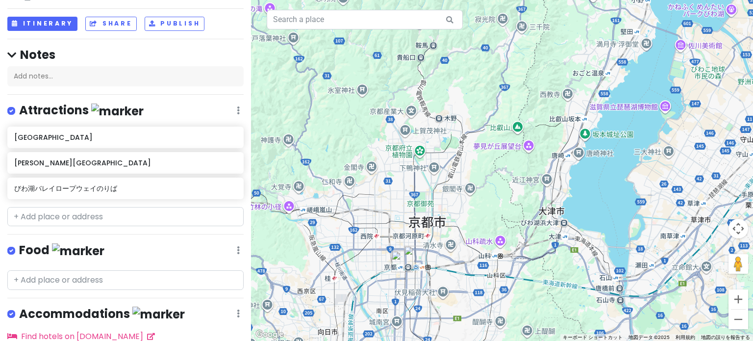
drag, startPoint x: 558, startPoint y: 162, endPoint x: 480, endPoint y: 198, distance: 86.0
click at [469, 206] on div at bounding box center [502, 170] width 502 height 341
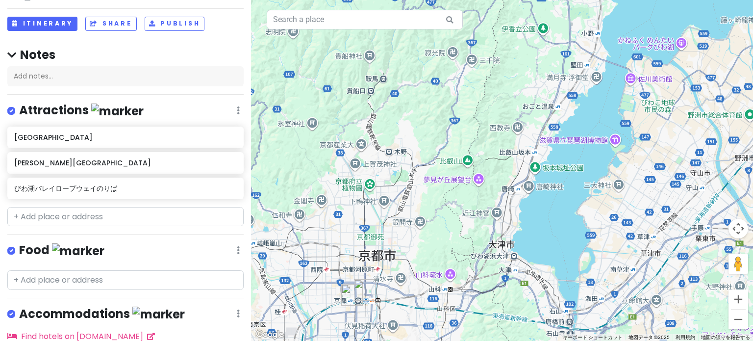
drag, startPoint x: 504, startPoint y: 177, endPoint x: 454, endPoint y: 209, distance: 59.5
click at [455, 209] on div at bounding box center [502, 170] width 502 height 341
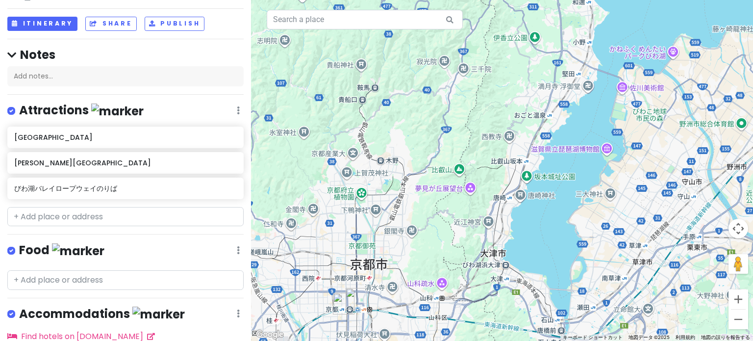
drag, startPoint x: 454, startPoint y: 213, endPoint x: 443, endPoint y: 227, distance: 18.2
click at [443, 227] on div at bounding box center [502, 170] width 502 height 341
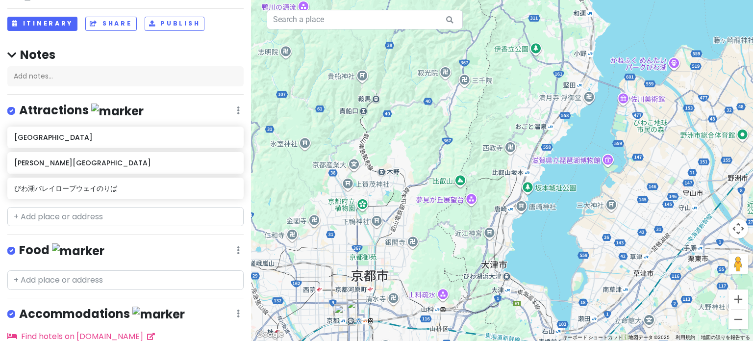
drag, startPoint x: 425, startPoint y: 236, endPoint x: 427, endPoint y: 223, distance: 12.8
click at [427, 223] on div at bounding box center [502, 170] width 502 height 341
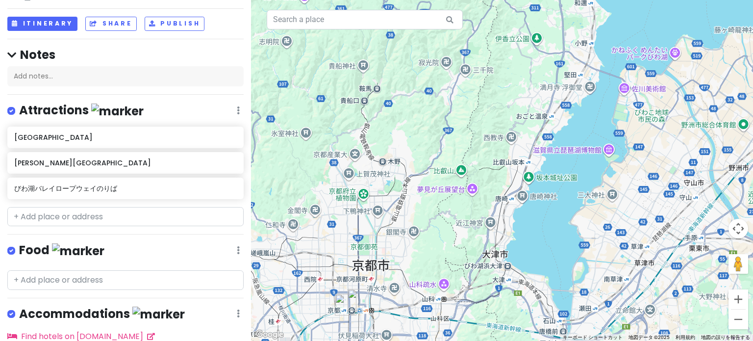
drag, startPoint x: 441, startPoint y: 212, endPoint x: 426, endPoint y: 228, distance: 22.2
click at [426, 228] on div at bounding box center [502, 170] width 502 height 341
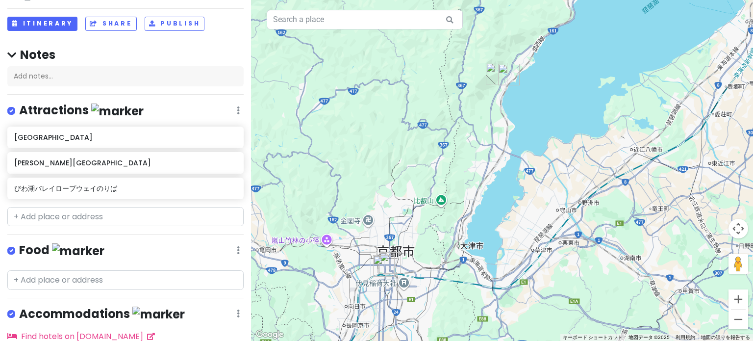
drag, startPoint x: 441, startPoint y: 205, endPoint x: 449, endPoint y: 197, distance: 12.5
click at [449, 197] on div at bounding box center [502, 170] width 502 height 341
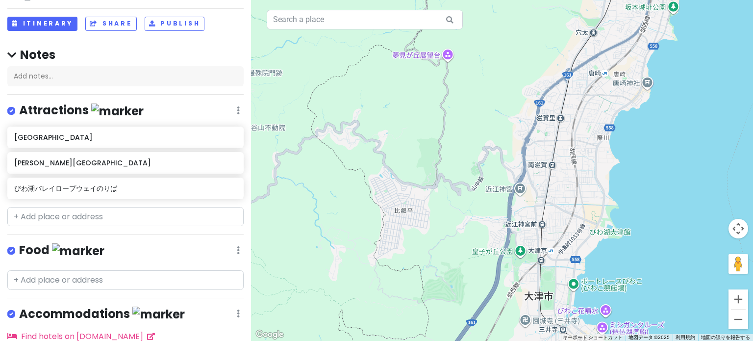
click at [469, 189] on div at bounding box center [502, 170] width 502 height 341
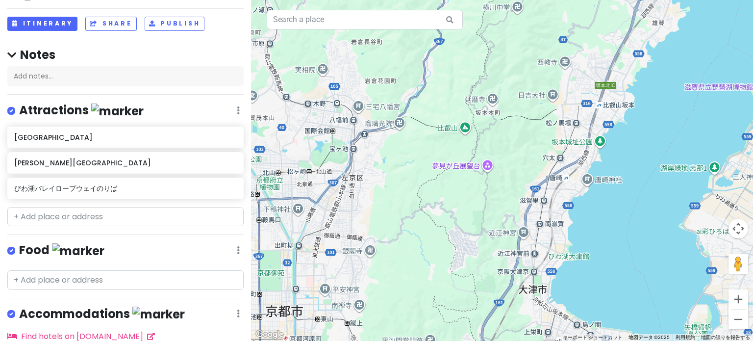
drag, startPoint x: 683, startPoint y: 166, endPoint x: 593, endPoint y: 195, distance: 94.6
click at [469, 189] on div at bounding box center [502, 170] width 502 height 341
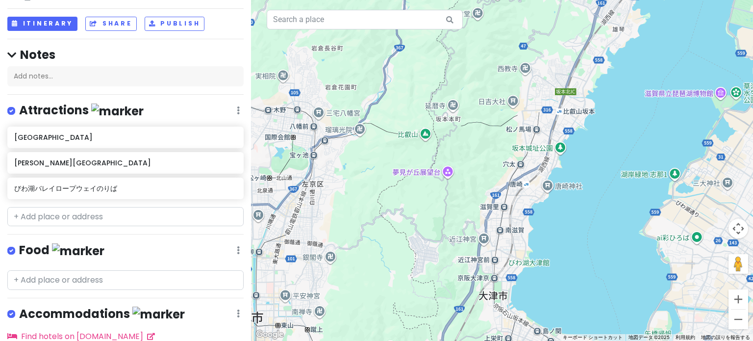
drag, startPoint x: 610, startPoint y: 219, endPoint x: 578, endPoint y: 223, distance: 31.6
click at [469, 223] on div at bounding box center [502, 170] width 502 height 341
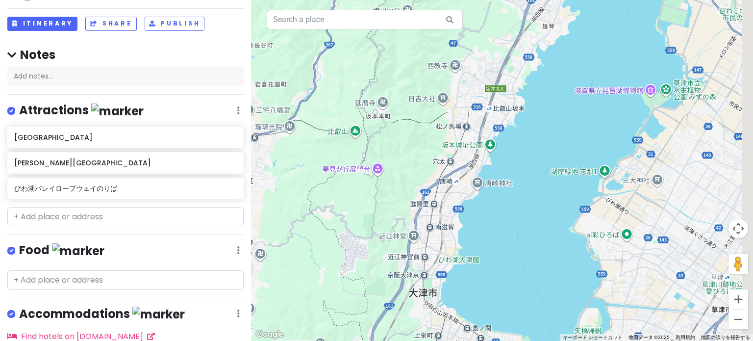
drag, startPoint x: 601, startPoint y: 162, endPoint x: 518, endPoint y: 157, distance: 83.5
click at [469, 157] on div at bounding box center [502, 170] width 502 height 341
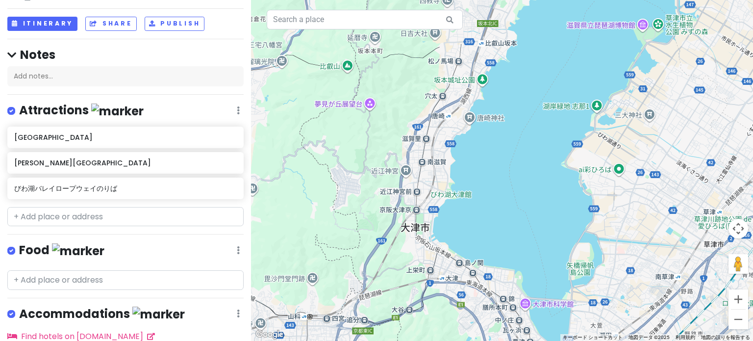
drag, startPoint x: 462, startPoint y: 230, endPoint x: 475, endPoint y: 166, distance: 65.7
click at [469, 166] on div at bounding box center [502, 170] width 502 height 341
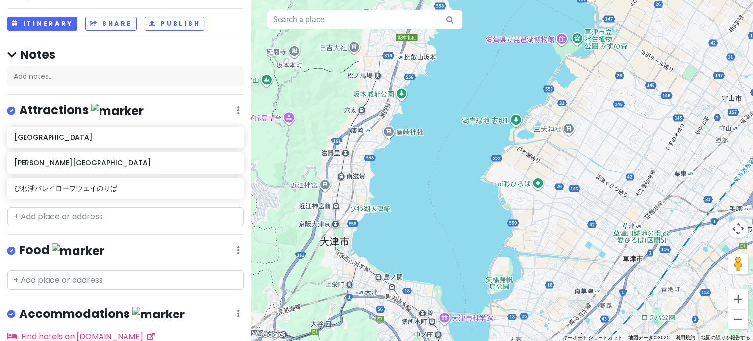
drag, startPoint x: 499, startPoint y: 158, endPoint x: 408, endPoint y: 170, distance: 91.4
click at [408, 170] on div at bounding box center [502, 170] width 502 height 341
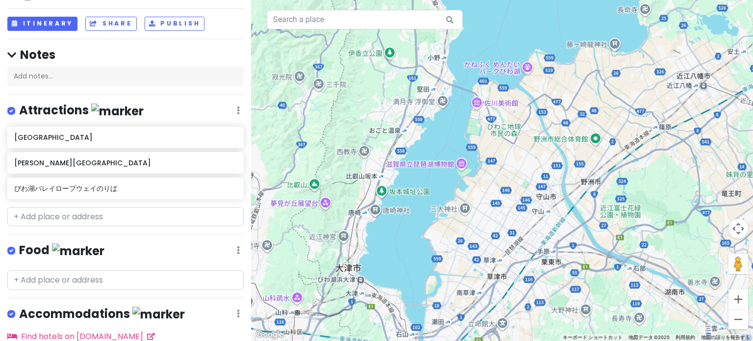
drag, startPoint x: 428, startPoint y: 160, endPoint x: 416, endPoint y: 224, distance: 64.9
click at [416, 224] on div at bounding box center [502, 170] width 502 height 341
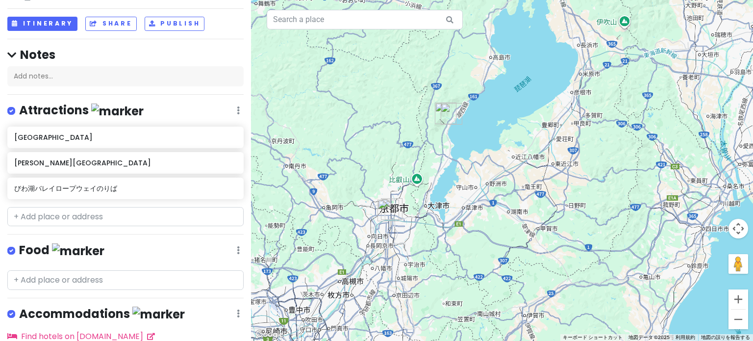
drag, startPoint x: 434, startPoint y: 177, endPoint x: 450, endPoint y: 167, distance: 19.4
click at [450, 167] on div at bounding box center [502, 170] width 502 height 341
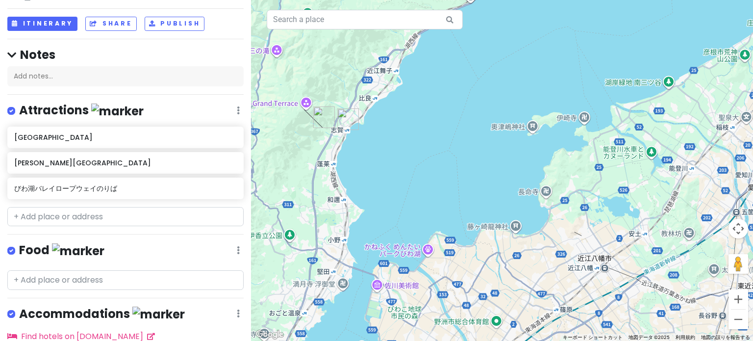
drag, startPoint x: 537, startPoint y: 173, endPoint x: 538, endPoint y: 209, distance: 35.8
click at [469, 260] on div at bounding box center [502, 170] width 502 height 341
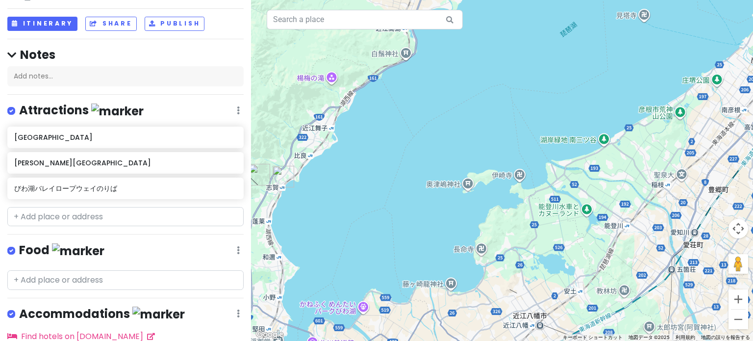
drag, startPoint x: 468, startPoint y: 224, endPoint x: 456, endPoint y: 236, distance: 16.3
click at [455, 236] on div at bounding box center [502, 170] width 502 height 341
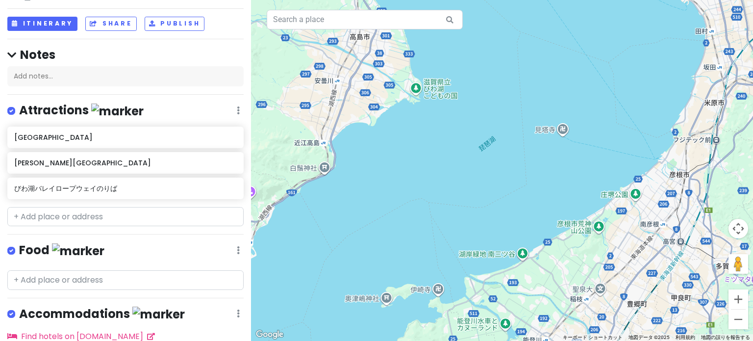
drag, startPoint x: 553, startPoint y: 128, endPoint x: 497, endPoint y: 256, distance: 140.0
click at [469, 256] on div at bounding box center [502, 170] width 502 height 341
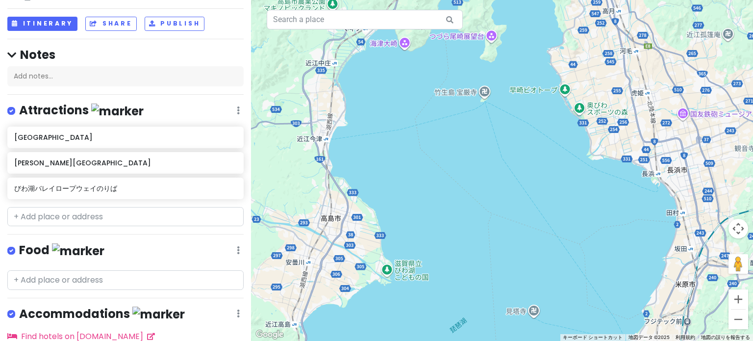
drag, startPoint x: 512, startPoint y: 173, endPoint x: 508, endPoint y: 278, distance: 105.4
click at [469, 278] on div at bounding box center [502, 170] width 502 height 341
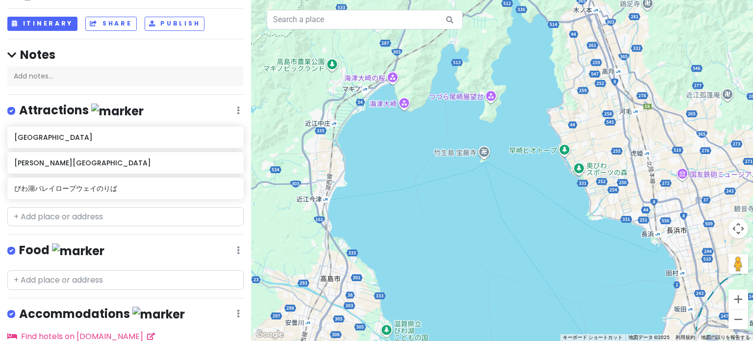
drag, startPoint x: 490, startPoint y: 162, endPoint x: 490, endPoint y: 213, distance: 51.5
click at [469, 213] on div at bounding box center [502, 170] width 502 height 341
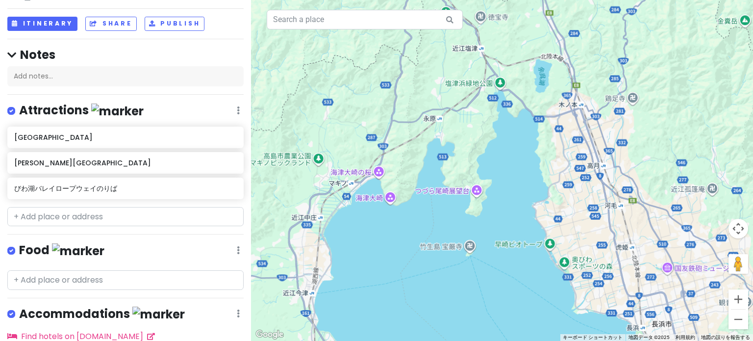
drag, startPoint x: 493, startPoint y: 87, endPoint x: 493, endPoint y: 148, distance: 60.8
click at [469, 148] on div at bounding box center [502, 170] width 502 height 341
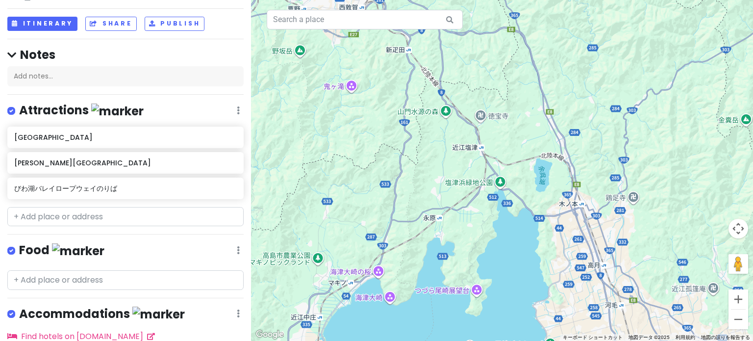
drag, startPoint x: 498, startPoint y: 163, endPoint x: 498, endPoint y: 246, distance: 82.8
click at [469, 246] on div at bounding box center [502, 170] width 502 height 341
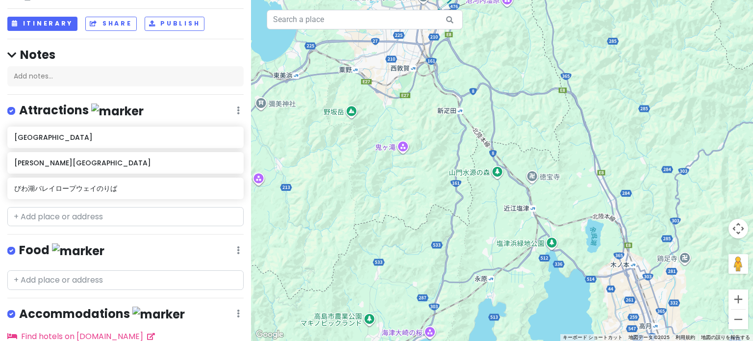
drag, startPoint x: 442, startPoint y: 287, endPoint x: 490, endPoint y: 340, distance: 71.1
click at [469, 339] on html "京都-[GEOGRAPHIC_DATA] trip Private Change Dates Make a Copy Delete Trip Go Pro ⚡…" at bounding box center [376, 170] width 753 height 341
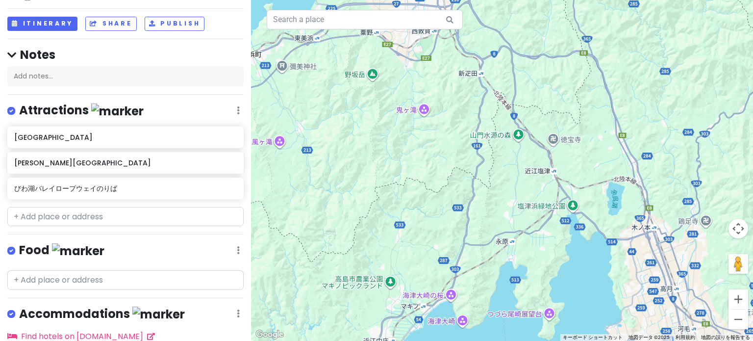
drag, startPoint x: 474, startPoint y: 277, endPoint x: 486, endPoint y: 198, distance: 79.8
click at [469, 199] on div at bounding box center [502, 170] width 502 height 341
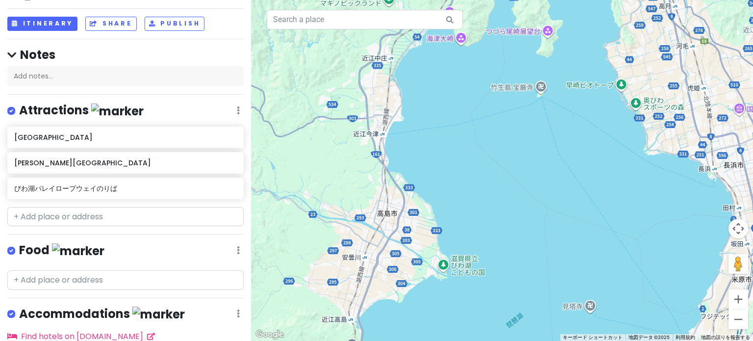
drag, startPoint x: 465, startPoint y: 272, endPoint x: 479, endPoint y: 202, distance: 71.6
click at [469, 198] on div at bounding box center [502, 170] width 502 height 341
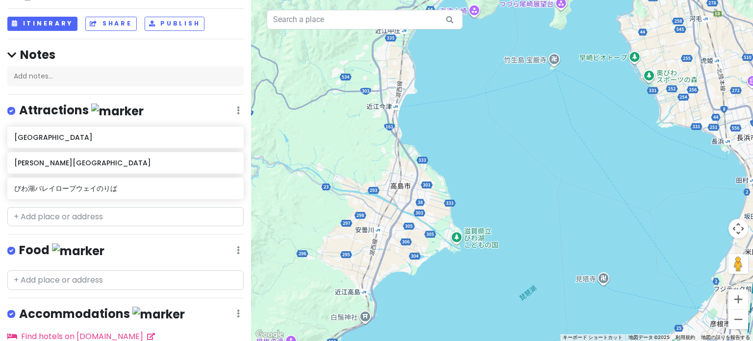
drag, startPoint x: 442, startPoint y: 256, endPoint x: 491, endPoint y: 180, distance: 90.4
click at [469, 180] on div at bounding box center [502, 170] width 502 height 341
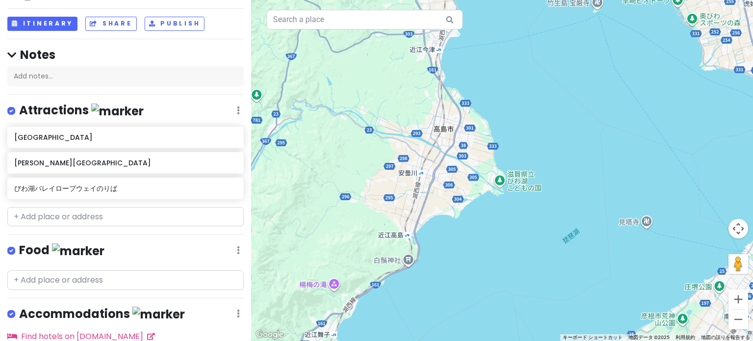
drag, startPoint x: 436, startPoint y: 248, endPoint x: 486, endPoint y: 159, distance: 102.0
click at [469, 159] on div at bounding box center [502, 170] width 502 height 341
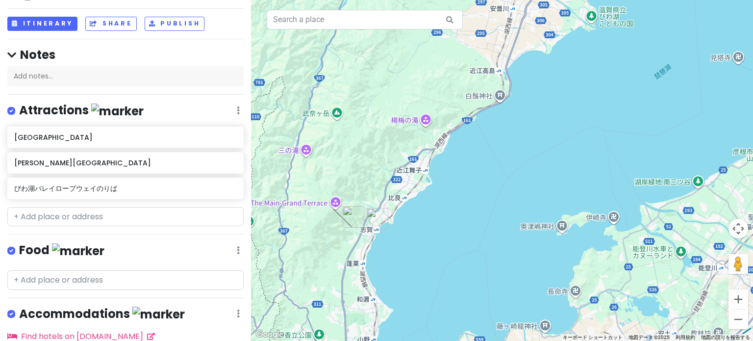
drag, startPoint x: 445, startPoint y: 239, endPoint x: 474, endPoint y: 182, distance: 64.7
click at [469, 182] on div at bounding box center [502, 170] width 502 height 341
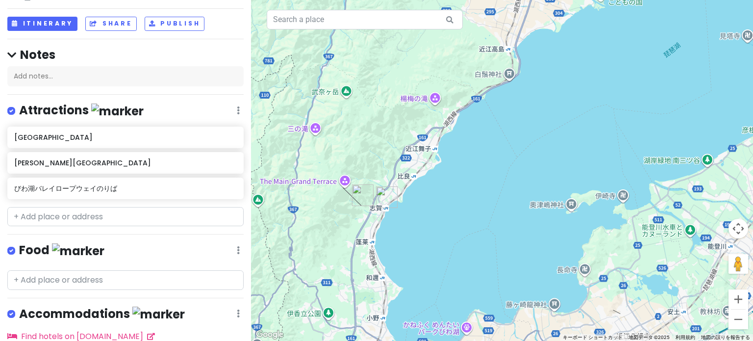
drag, startPoint x: 454, startPoint y: 232, endPoint x: 461, endPoint y: 215, distance: 18.9
click at [461, 215] on div at bounding box center [502, 170] width 502 height 341
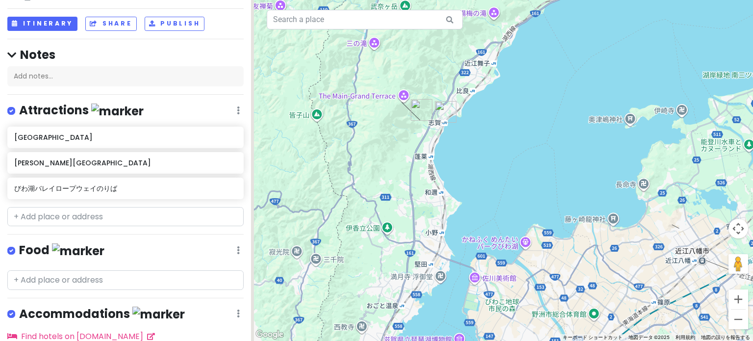
drag, startPoint x: 409, startPoint y: 203, endPoint x: 482, endPoint y: 109, distance: 119.5
click at [469, 109] on div at bounding box center [502, 170] width 502 height 341
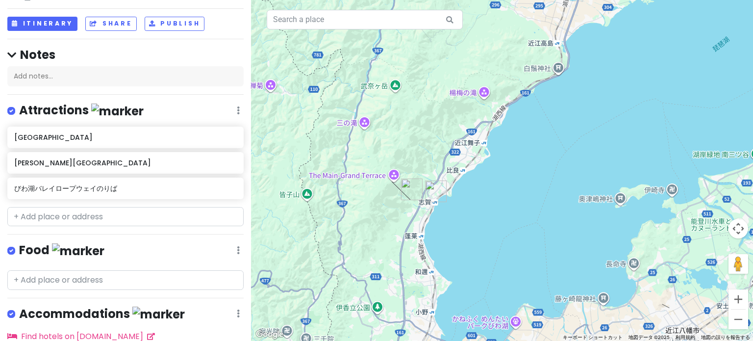
drag, startPoint x: 542, startPoint y: 82, endPoint x: 537, endPoint y: 158, distance: 76.1
click at [469, 158] on div at bounding box center [502, 170] width 502 height 341
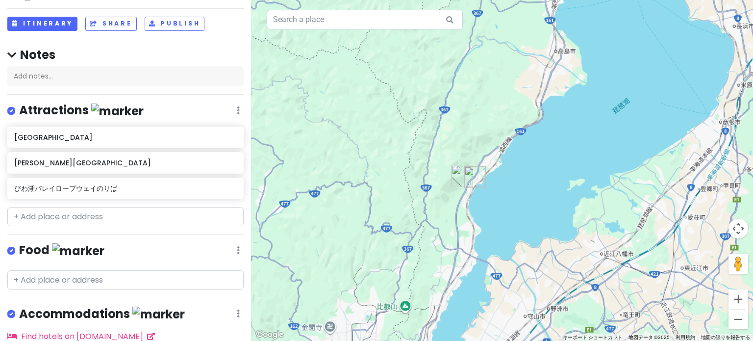
drag, startPoint x: 487, startPoint y: 276, endPoint x: 495, endPoint y: 242, distance: 35.3
click at [469, 242] on div at bounding box center [502, 170] width 502 height 341
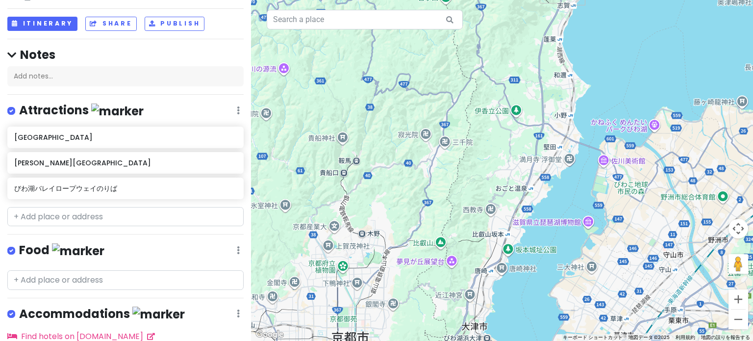
drag, startPoint x: 593, startPoint y: 155, endPoint x: 537, endPoint y: 176, distance: 59.3
click at [469, 176] on div at bounding box center [502, 170] width 502 height 341
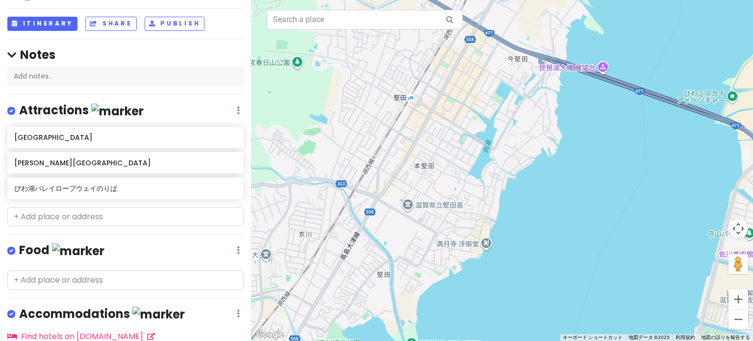
click at [469, 246] on div at bounding box center [502, 170] width 502 height 341
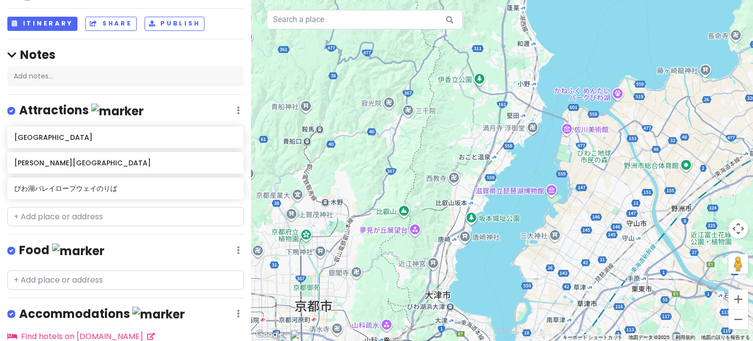
drag, startPoint x: 477, startPoint y: 292, endPoint x: 520, endPoint y: 182, distance: 117.6
click at [469, 182] on div at bounding box center [502, 170] width 502 height 341
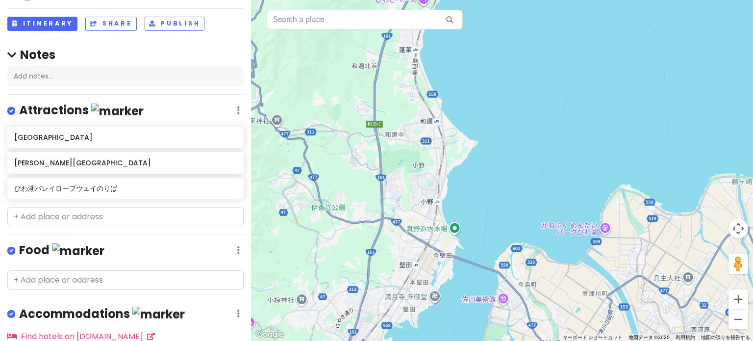
drag, startPoint x: 472, startPoint y: 275, endPoint x: 494, endPoint y: 206, distance: 72.9
click at [469, 206] on div at bounding box center [502, 170] width 502 height 341
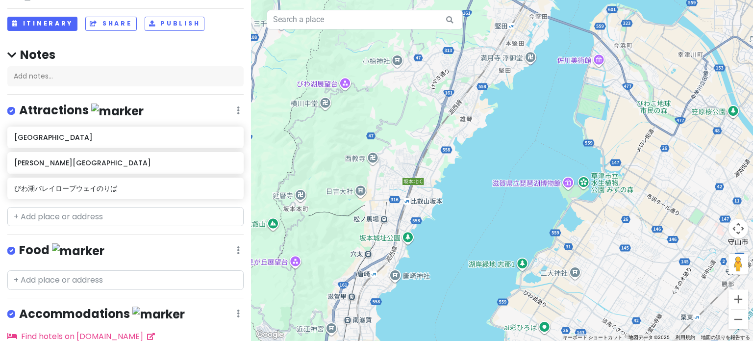
drag, startPoint x: 483, startPoint y: 218, endPoint x: 534, endPoint y: 107, distance: 121.9
click at [469, 104] on div at bounding box center [502, 170] width 502 height 341
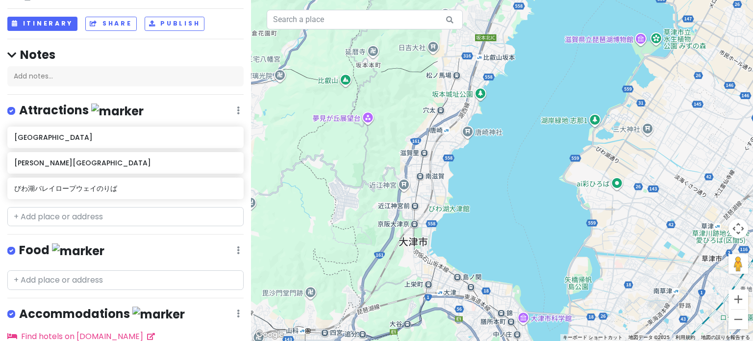
drag, startPoint x: 491, startPoint y: 236, endPoint x: 514, endPoint y: 204, distance: 39.0
click at [469, 204] on div at bounding box center [502, 170] width 502 height 341
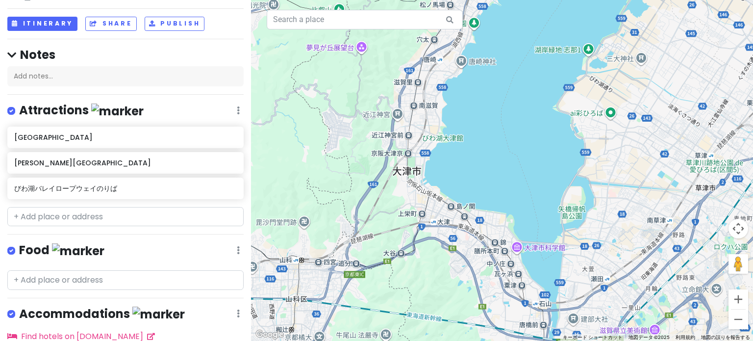
drag, startPoint x: 494, startPoint y: 246, endPoint x: 461, endPoint y: 204, distance: 53.0
click at [461, 204] on div at bounding box center [502, 170] width 502 height 341
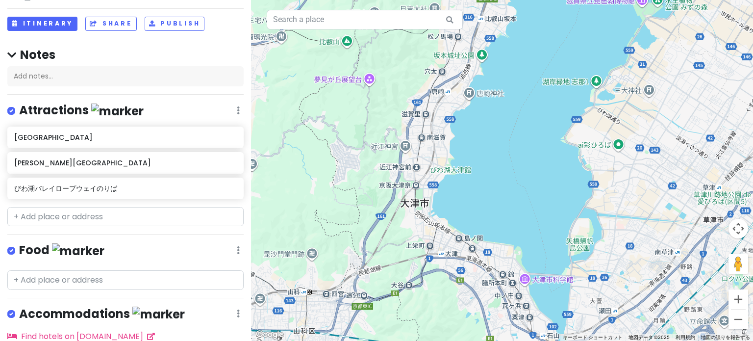
drag, startPoint x: 433, startPoint y: 120, endPoint x: 470, endPoint y: 232, distance: 118.3
click at [469, 232] on div at bounding box center [502, 170] width 502 height 341
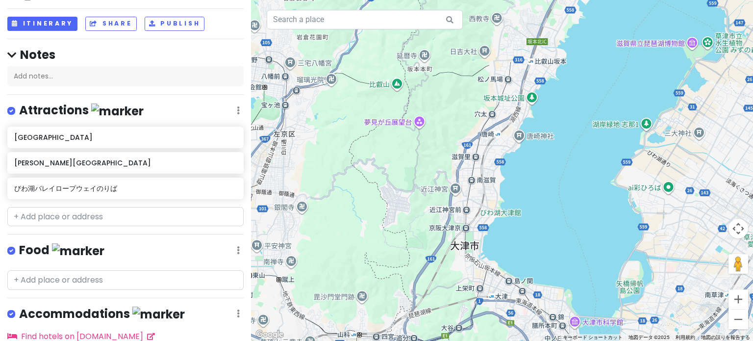
drag, startPoint x: 514, startPoint y: 280, endPoint x: 513, endPoint y: 271, distance: 9.4
click at [469, 271] on div at bounding box center [502, 170] width 502 height 341
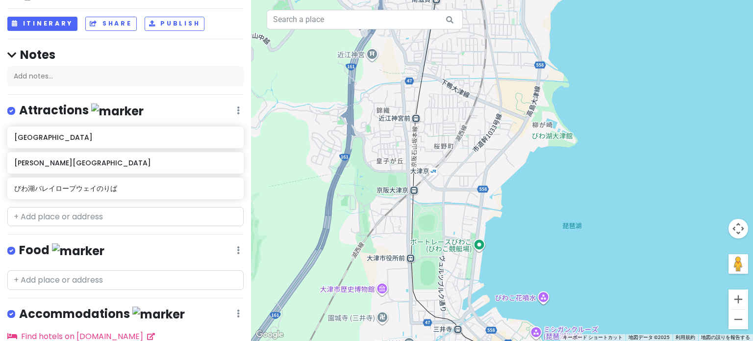
drag, startPoint x: 436, startPoint y: 174, endPoint x: 427, endPoint y: 226, distance: 52.7
click at [427, 226] on div at bounding box center [502, 170] width 502 height 341
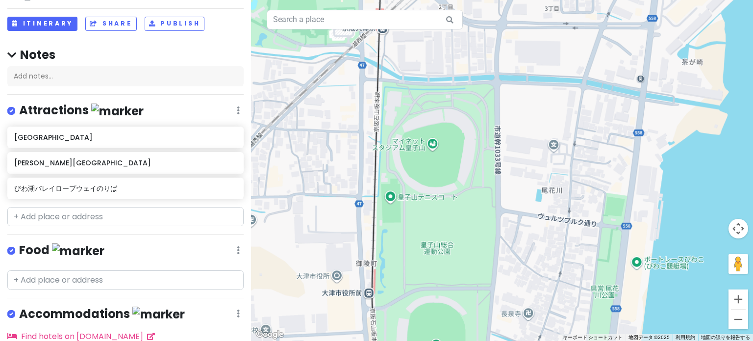
drag, startPoint x: 426, startPoint y: 250, endPoint x: 434, endPoint y: 213, distance: 38.0
click at [434, 213] on div at bounding box center [502, 170] width 502 height 341
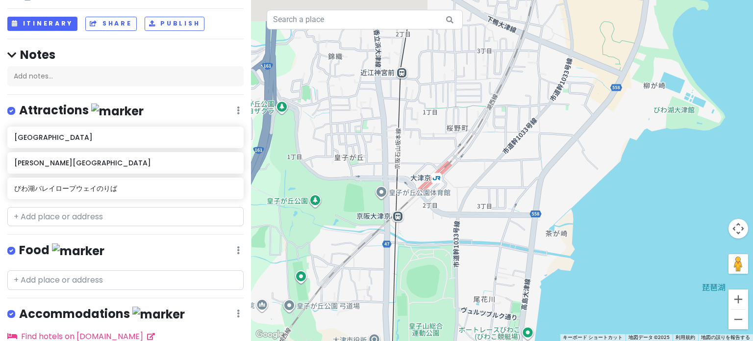
drag, startPoint x: 446, startPoint y: 134, endPoint x: 436, endPoint y: 232, distance: 99.0
click at [436, 232] on div at bounding box center [502, 170] width 502 height 341
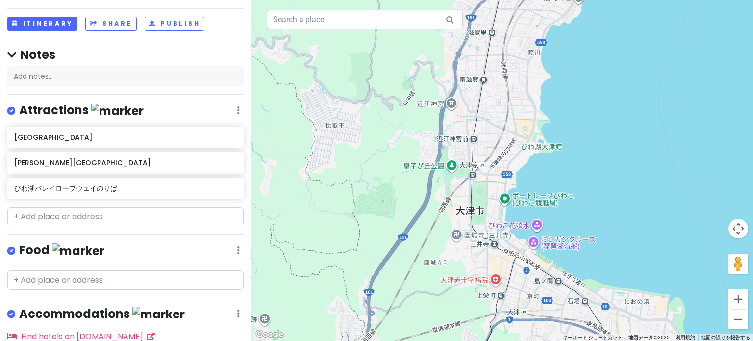
drag, startPoint x: 413, startPoint y: 219, endPoint x: 467, endPoint y: 138, distance: 97.9
click at [467, 138] on div at bounding box center [502, 170] width 502 height 341
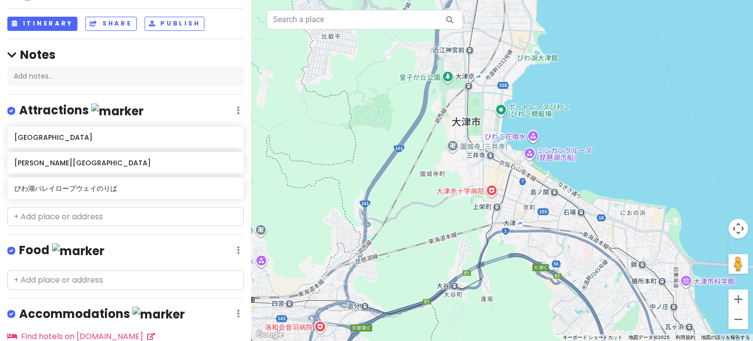
drag, startPoint x: 502, startPoint y: 227, endPoint x: 491, endPoint y: 158, distance: 70.0
click at [469, 158] on div at bounding box center [502, 170] width 502 height 341
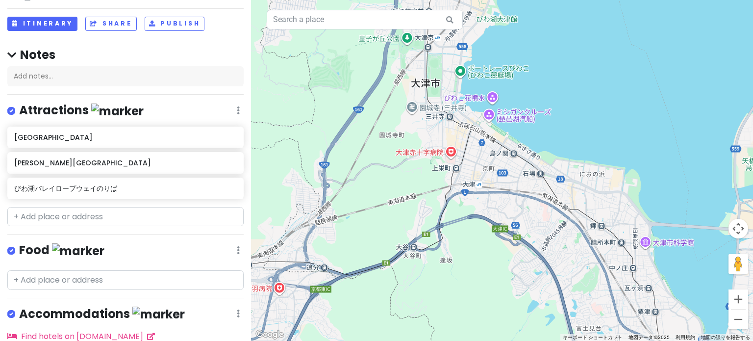
drag, startPoint x: 520, startPoint y: 221, endPoint x: 479, endPoint y: 179, distance: 58.9
click at [469, 179] on div at bounding box center [502, 170] width 502 height 341
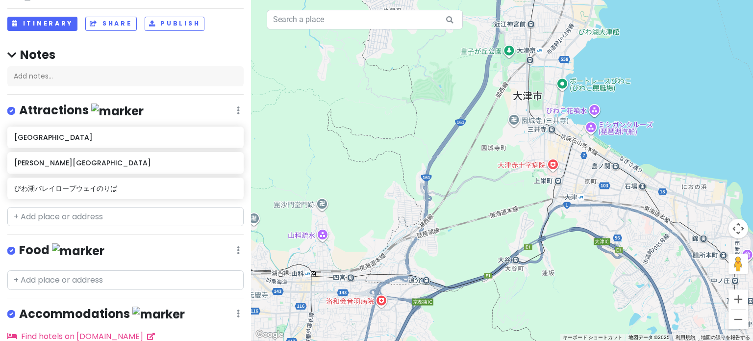
drag, startPoint x: 509, startPoint y: 207, endPoint x: 611, endPoint y: 219, distance: 102.6
click at [469, 219] on div at bounding box center [502, 170] width 502 height 341
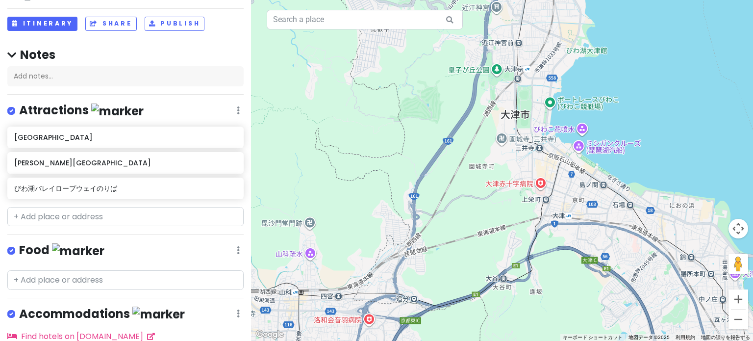
drag, startPoint x: 516, startPoint y: 176, endPoint x: 466, endPoint y: 226, distance: 71.4
click at [456, 264] on div at bounding box center [502, 170] width 502 height 341
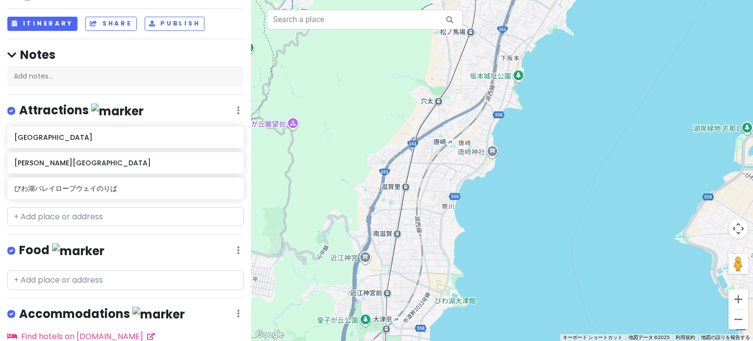
drag, startPoint x: 481, startPoint y: 162, endPoint x: 443, endPoint y: 277, distance: 121.5
click at [443, 280] on div at bounding box center [502, 170] width 502 height 341
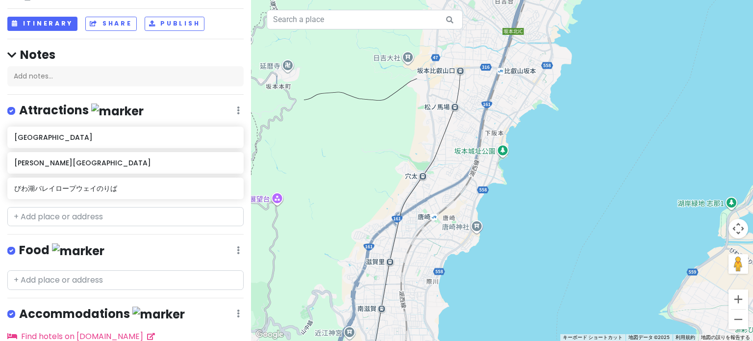
drag, startPoint x: 435, startPoint y: 214, endPoint x: 421, endPoint y: 285, distance: 72.3
click at [421, 285] on div at bounding box center [502, 170] width 502 height 341
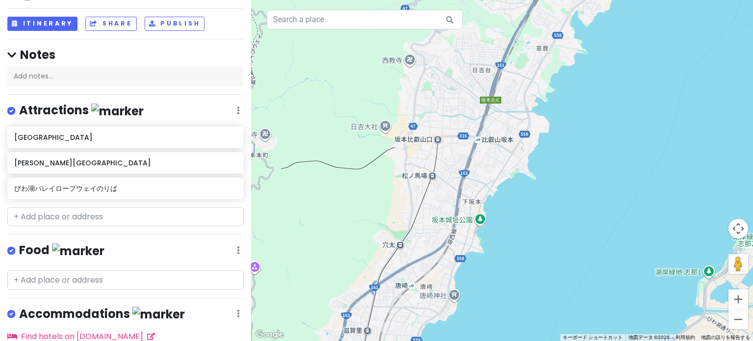
drag, startPoint x: 443, startPoint y: 204, endPoint x: 438, endPoint y: 198, distance: 7.6
click at [437, 202] on div at bounding box center [502, 170] width 502 height 341
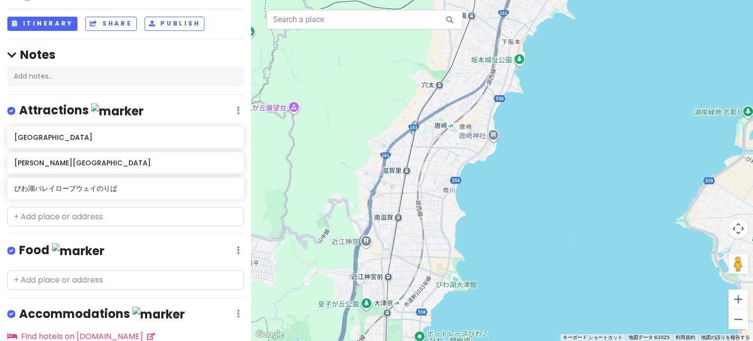
drag, startPoint x: 438, startPoint y: 249, endPoint x: 449, endPoint y: 234, distance: 18.9
click at [449, 234] on div at bounding box center [502, 170] width 502 height 341
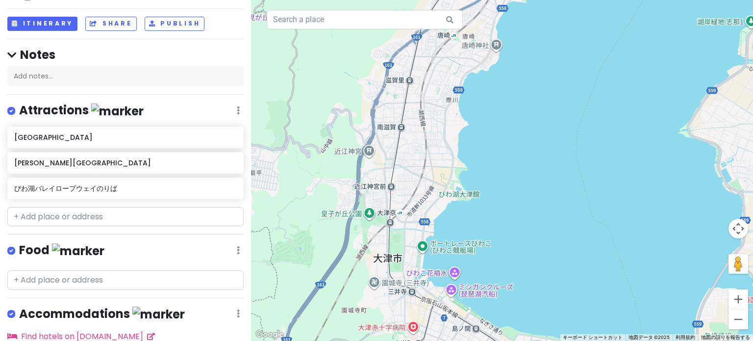
drag, startPoint x: 475, startPoint y: 275, endPoint x: 477, endPoint y: 180, distance: 95.1
click at [469, 166] on div at bounding box center [502, 170] width 502 height 341
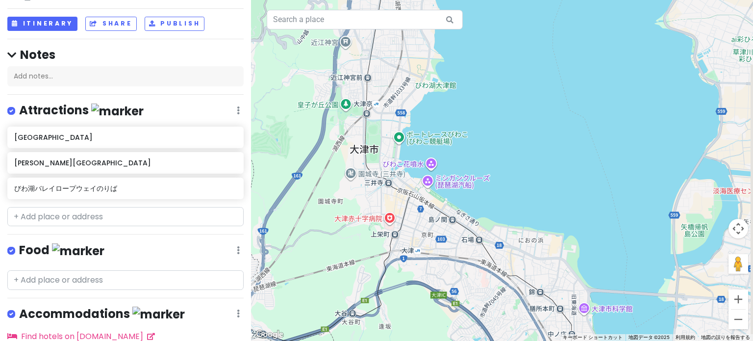
drag, startPoint x: 499, startPoint y: 271, endPoint x: 478, endPoint y: 191, distance: 82.1
click at [469, 191] on div at bounding box center [502, 170] width 502 height 341
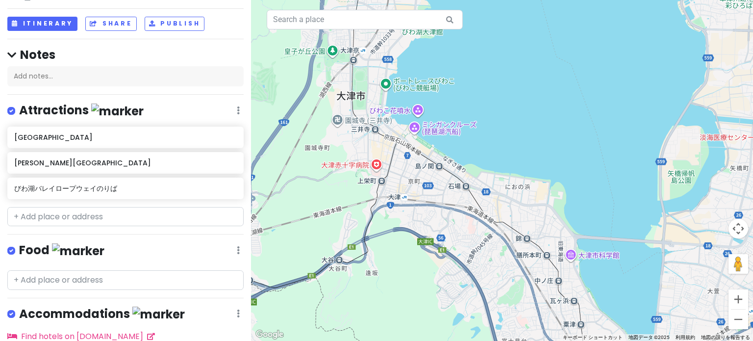
drag, startPoint x: 485, startPoint y: 258, endPoint x: 470, endPoint y: 198, distance: 62.4
click at [469, 198] on div at bounding box center [502, 170] width 502 height 341
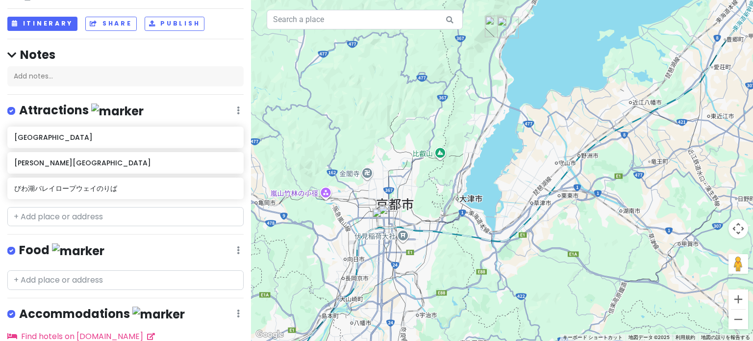
drag, startPoint x: 474, startPoint y: 120, endPoint x: 471, endPoint y: 157, distance: 37.4
click at [469, 157] on div at bounding box center [502, 170] width 502 height 341
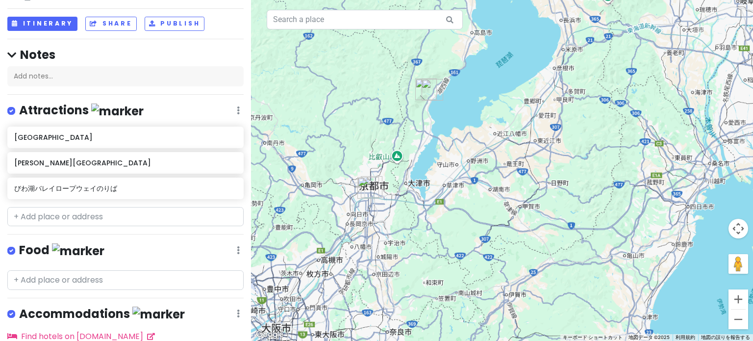
click at [420, 129] on div at bounding box center [502, 170] width 502 height 341
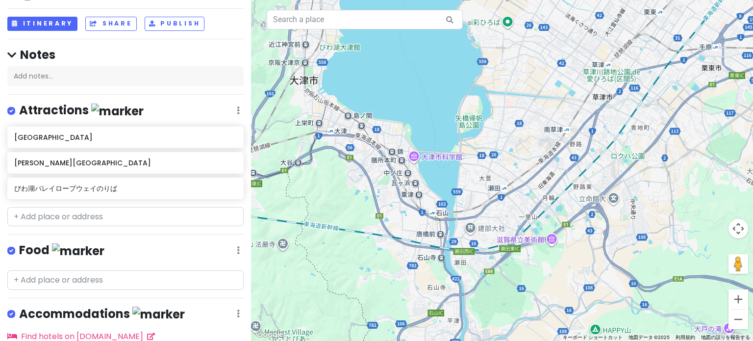
drag, startPoint x: 419, startPoint y: 168, endPoint x: 439, endPoint y: 179, distance: 22.6
click at [437, 178] on div at bounding box center [502, 170] width 502 height 341
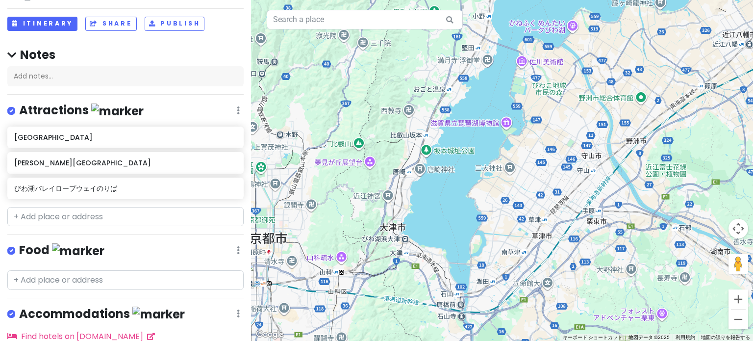
drag, startPoint x: 396, startPoint y: 96, endPoint x: 409, endPoint y: 181, distance: 86.2
click at [409, 181] on div at bounding box center [502, 170] width 502 height 341
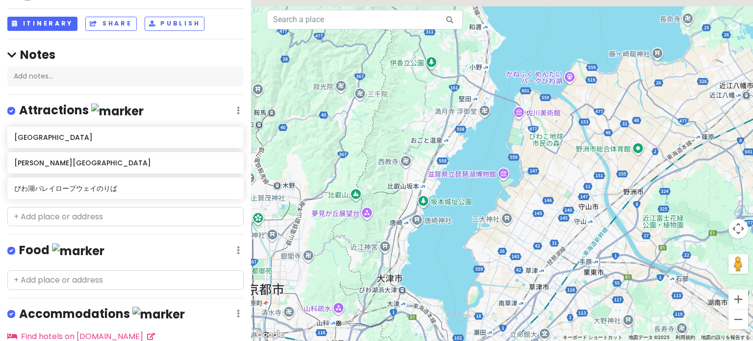
drag, startPoint x: 411, startPoint y: 210, endPoint x: 410, endPoint y: 227, distance: 17.2
click at [410, 227] on div at bounding box center [502, 170] width 502 height 341
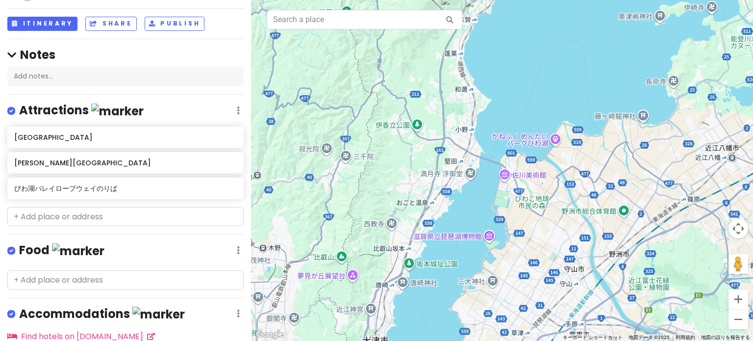
drag, startPoint x: 408, startPoint y: 173, endPoint x: 392, endPoint y: 236, distance: 65.3
click at [392, 236] on div at bounding box center [502, 170] width 502 height 341
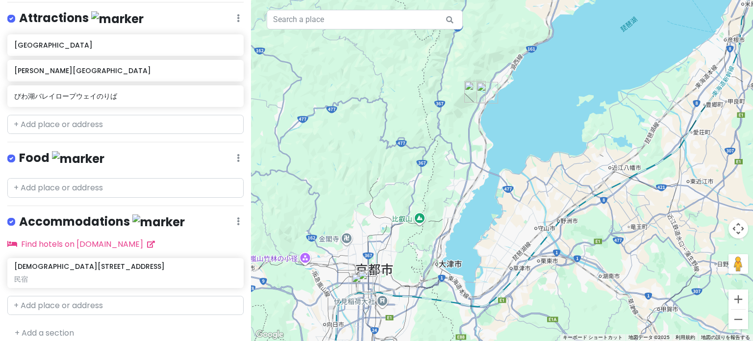
scroll to position [144, 0]
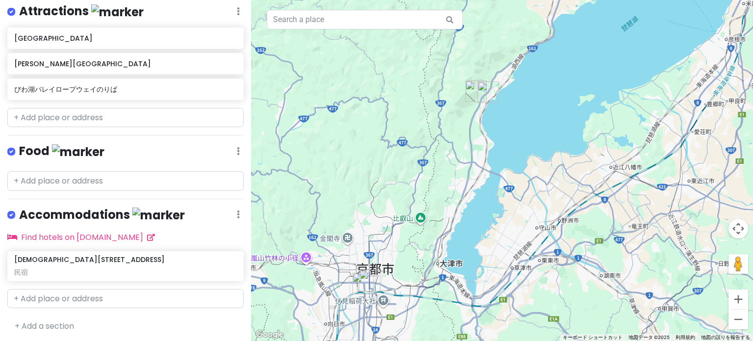
drag, startPoint x: 390, startPoint y: 180, endPoint x: 408, endPoint y: 170, distance: 20.2
click at [406, 170] on div at bounding box center [502, 170] width 502 height 341
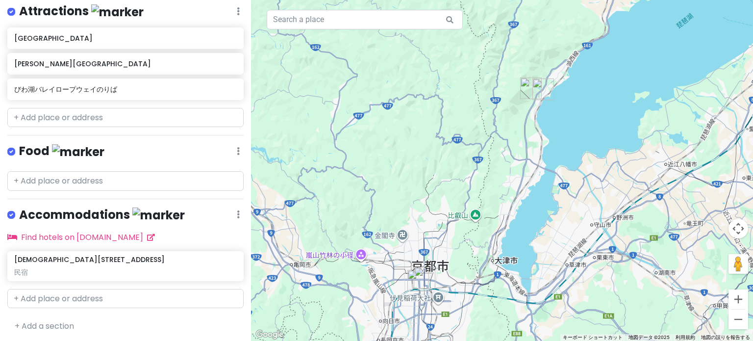
drag, startPoint x: 488, startPoint y: 283, endPoint x: 493, endPoint y: 277, distance: 7.7
click at [469, 277] on div at bounding box center [502, 170] width 502 height 341
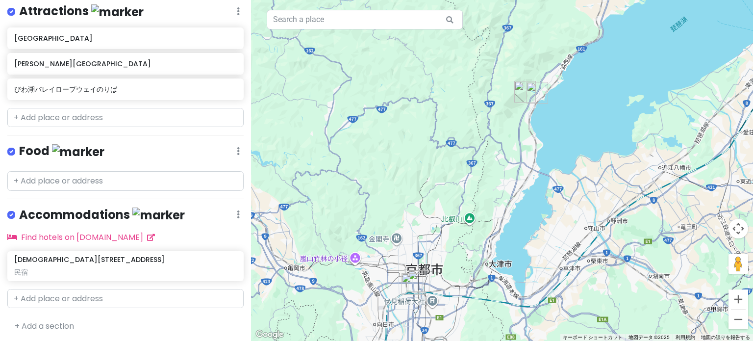
drag, startPoint x: 519, startPoint y: 250, endPoint x: 510, endPoint y: 256, distance: 10.3
click at [469, 256] on div at bounding box center [502, 170] width 502 height 341
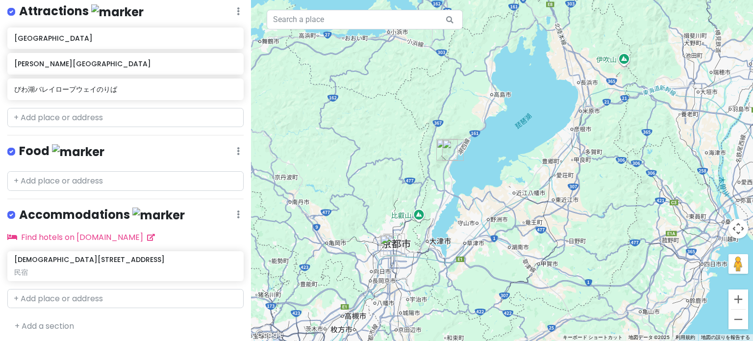
drag, startPoint x: 388, startPoint y: 295, endPoint x: 401, endPoint y: 265, distance: 32.0
click at [401, 265] on div at bounding box center [502, 170] width 502 height 341
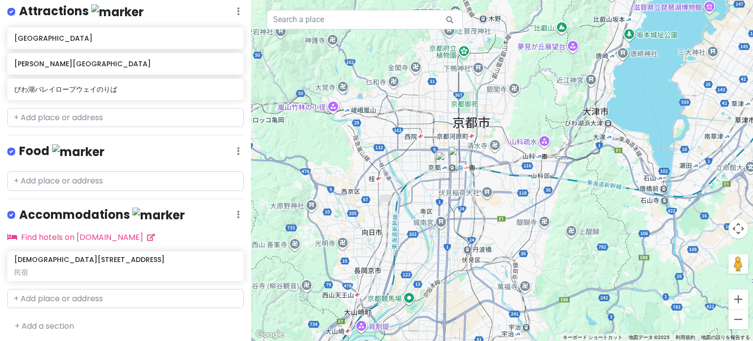
drag, startPoint x: 465, startPoint y: 181, endPoint x: 453, endPoint y: 192, distance: 15.6
click at [453, 192] on div at bounding box center [502, 170] width 502 height 341
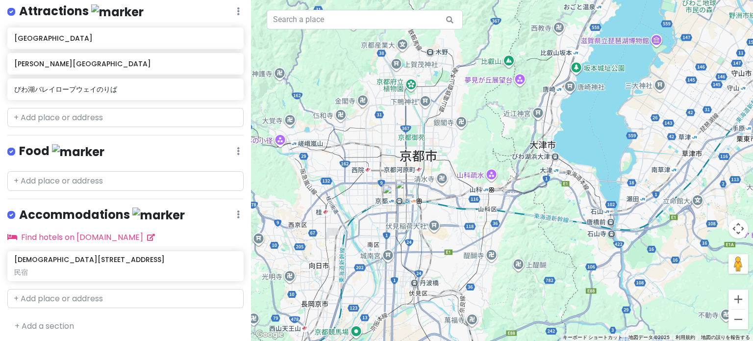
drag, startPoint x: 492, startPoint y: 155, endPoint x: 471, endPoint y: 158, distance: 20.8
click at [469, 158] on div at bounding box center [502, 170] width 502 height 341
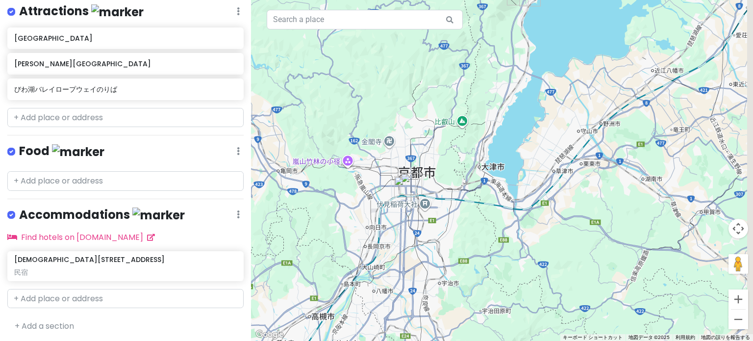
drag, startPoint x: 471, startPoint y: 153, endPoint x: 416, endPoint y: 192, distance: 67.9
click at [416, 192] on div at bounding box center [502, 170] width 502 height 341
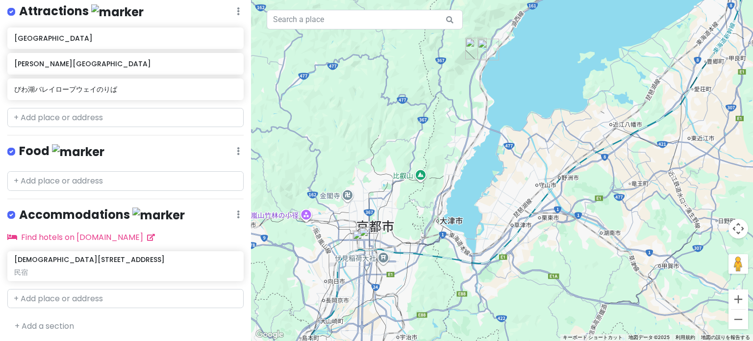
drag, startPoint x: 437, startPoint y: 166, endPoint x: 435, endPoint y: 193, distance: 27.1
click at [435, 193] on div at bounding box center [502, 170] width 502 height 341
